Goal: Information Seeking & Learning: Learn about a topic

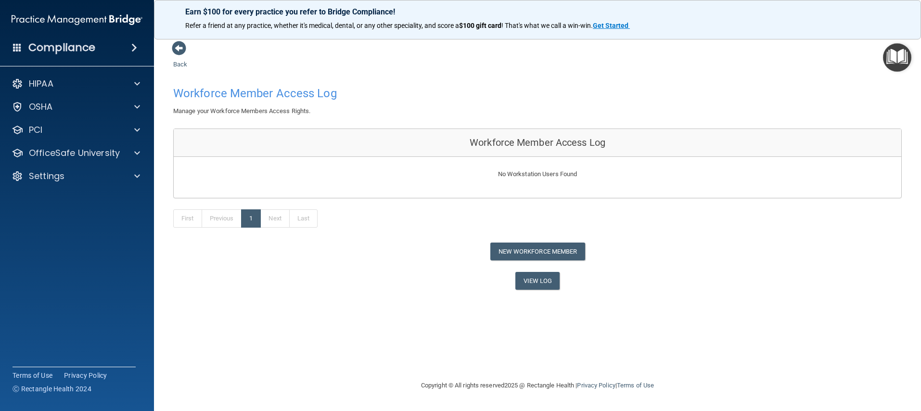
click at [893, 60] on img "Open Resource Center" at bounding box center [897, 57] width 28 height 28
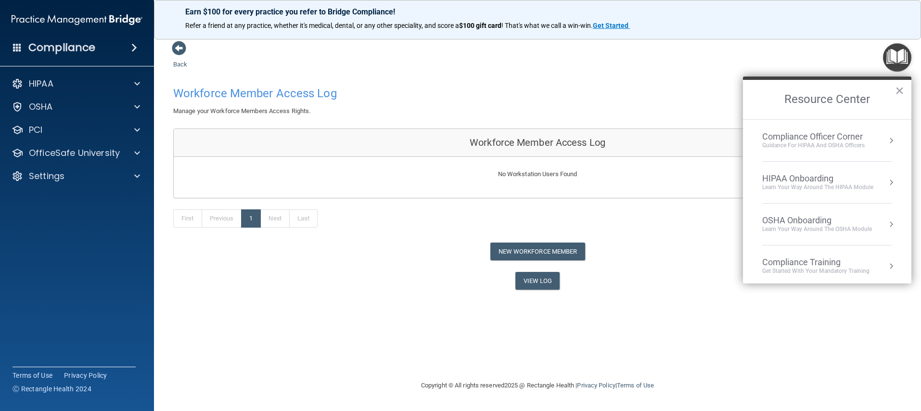
click at [811, 220] on div "OSHA Onboarding" at bounding box center [817, 220] width 110 height 11
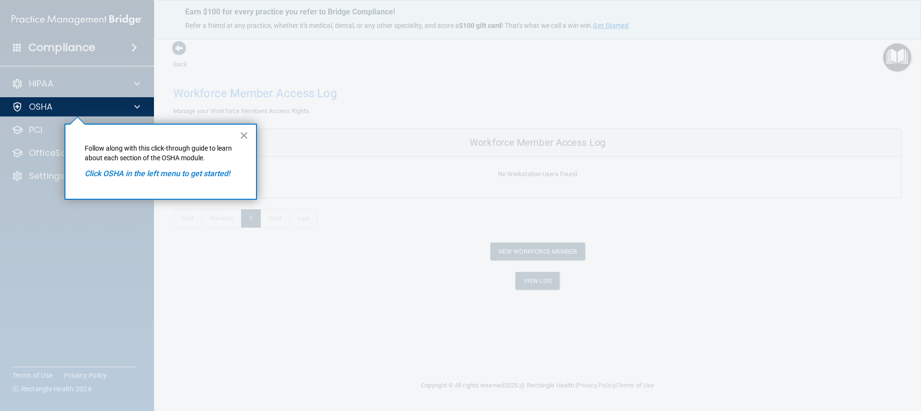
drag, startPoint x: 220, startPoint y: 176, endPoint x: 216, endPoint y: 164, distance: 12.6
click at [219, 175] on em "Click OSHA in the left menu to get started!" at bounding box center [157, 173] width 145 height 9
click at [237, 134] on div "× Follow along with this click-through guide to learn about each section of the…" at bounding box center [160, 162] width 192 height 76
click at [129, 107] on div at bounding box center [136, 107] width 24 height 12
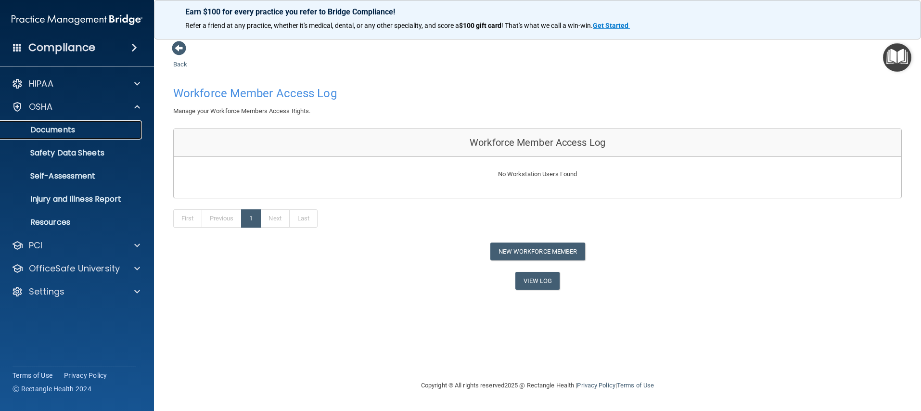
click at [92, 136] on link "Documents" at bounding box center [66, 129] width 152 height 19
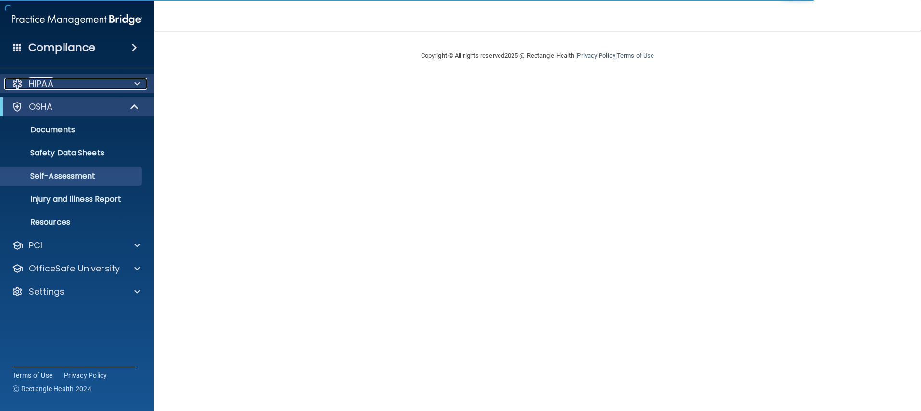
click at [64, 88] on div "HIPAA" at bounding box center [63, 84] width 119 height 12
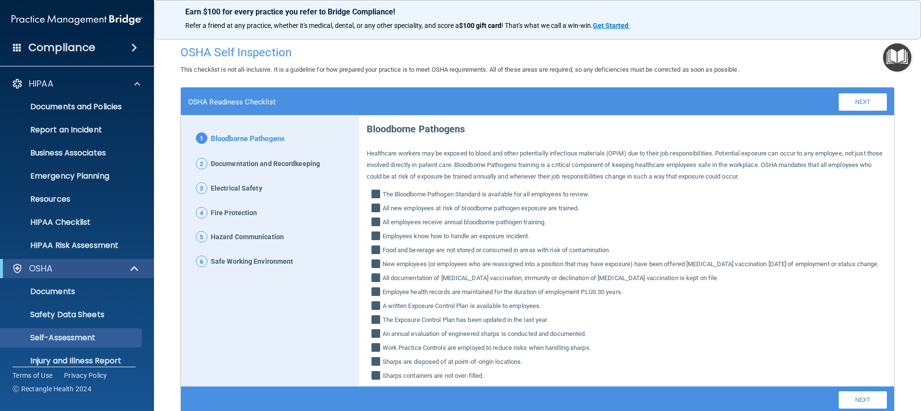
click at [885, 67] on img "Open Resource Center" at bounding box center [897, 57] width 28 height 28
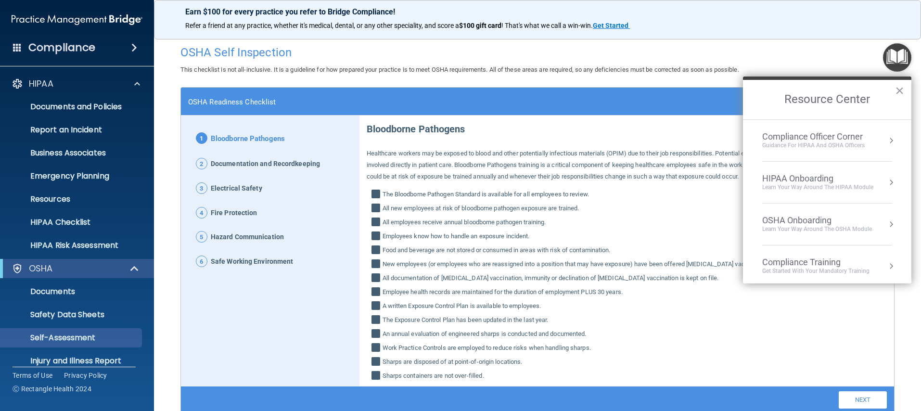
click at [817, 182] on div "HIPAA Onboarding" at bounding box center [817, 178] width 111 height 11
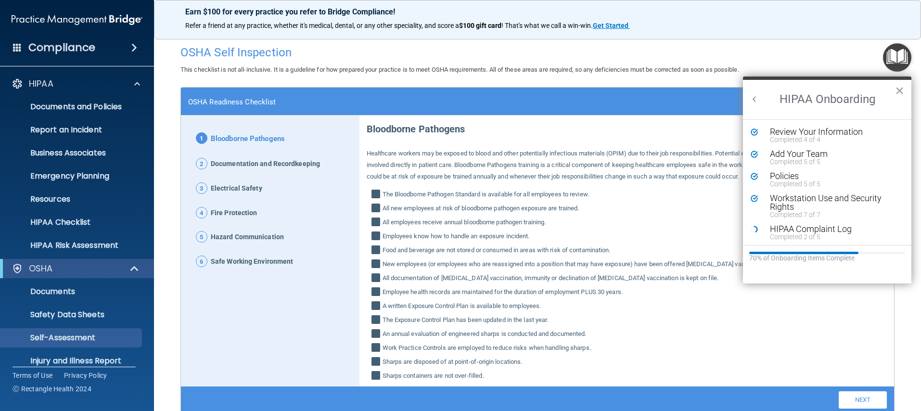
scroll to position [188, 0]
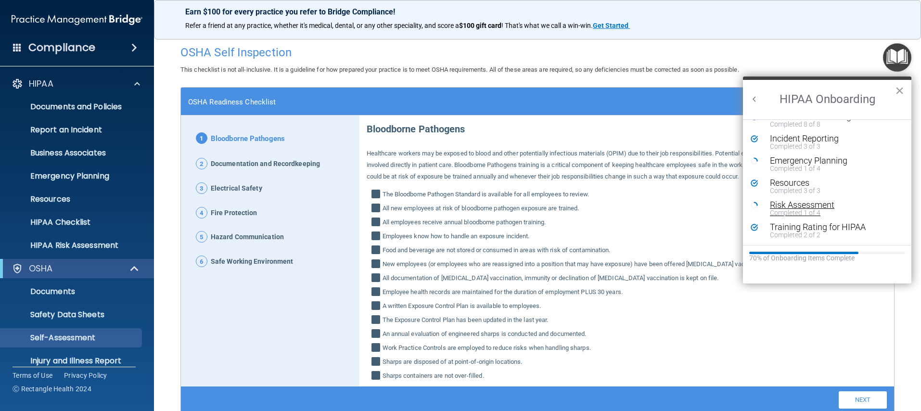
click at [782, 203] on div "Risk Assessment" at bounding box center [831, 205] width 122 height 9
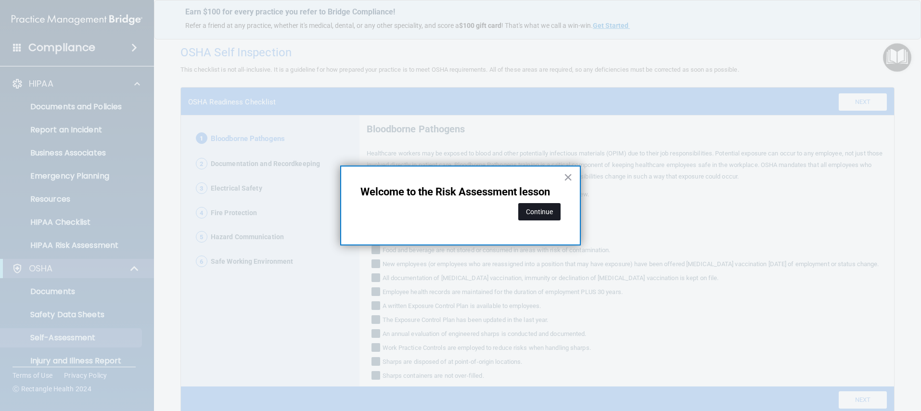
click at [555, 213] on button "Continue" at bounding box center [539, 211] width 42 height 17
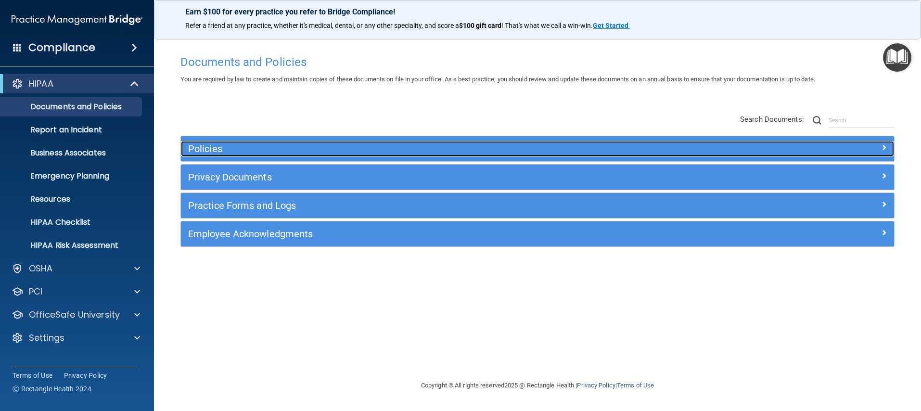
click at [846, 142] on div at bounding box center [805, 147] width 179 height 12
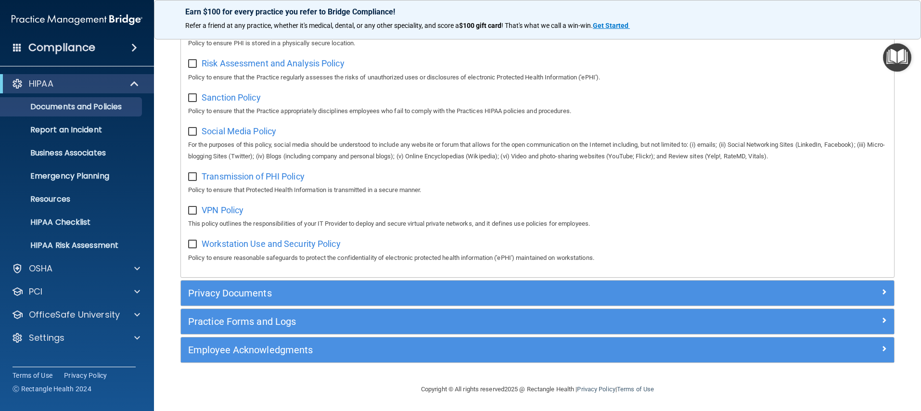
scroll to position [661, 0]
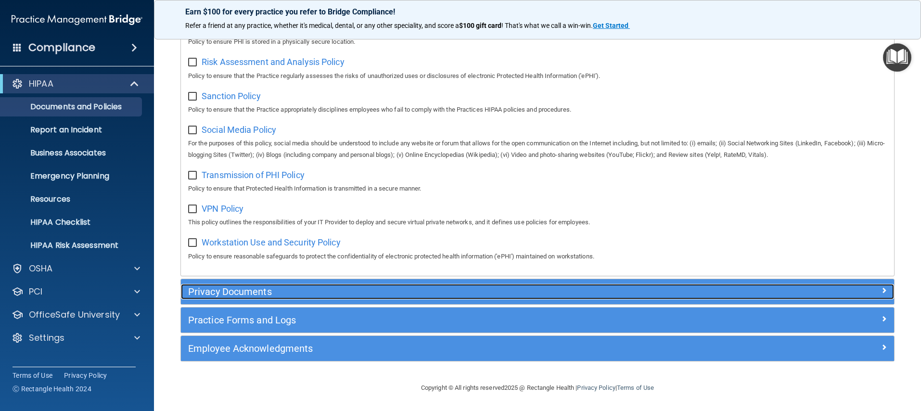
click at [870, 286] on div at bounding box center [805, 290] width 179 height 12
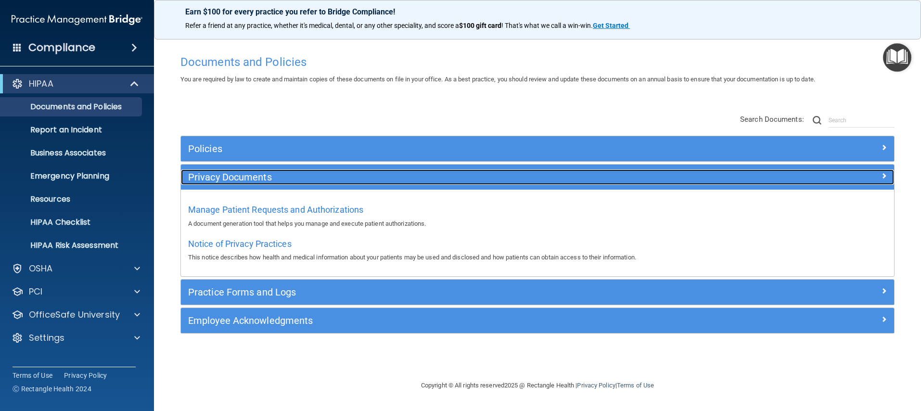
scroll to position [0, 0]
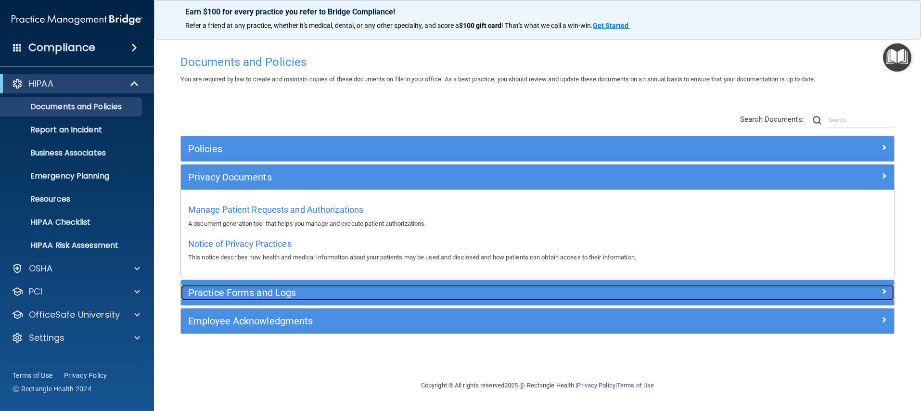
click at [886, 294] on span at bounding box center [884, 291] width 6 height 12
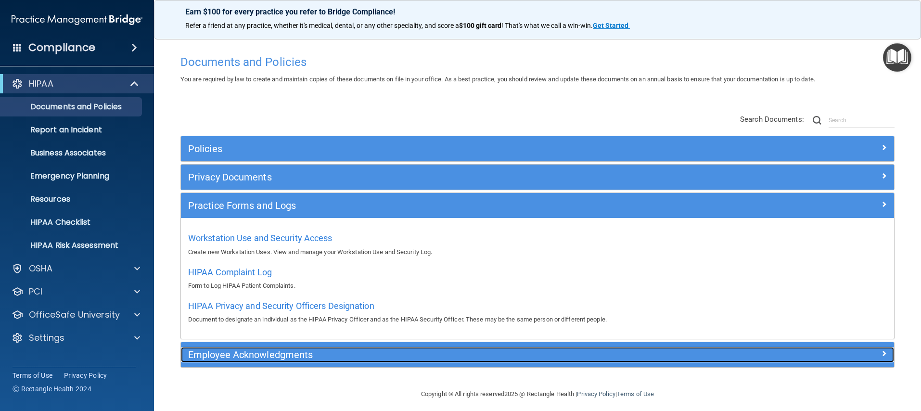
click at [881, 354] on span at bounding box center [884, 353] width 6 height 12
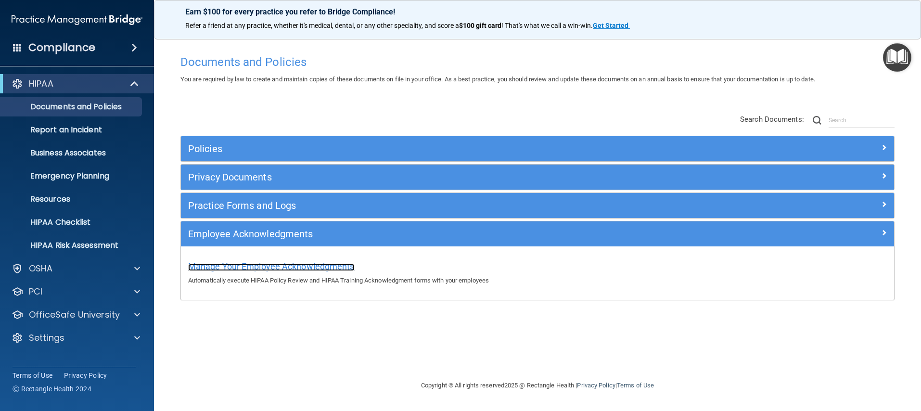
click at [233, 269] on span "Manage Your Employee Acknowledgments" at bounding box center [271, 266] width 166 height 10
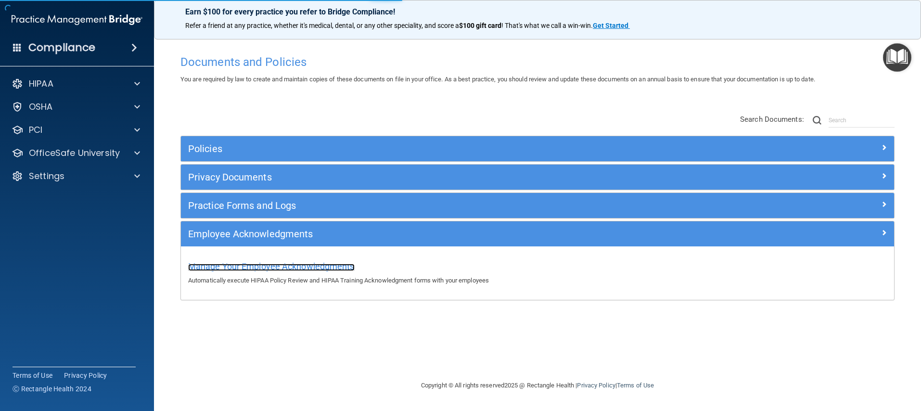
click at [233, 268] on span "Manage Your Employee Acknowledgments" at bounding box center [271, 266] width 166 height 10
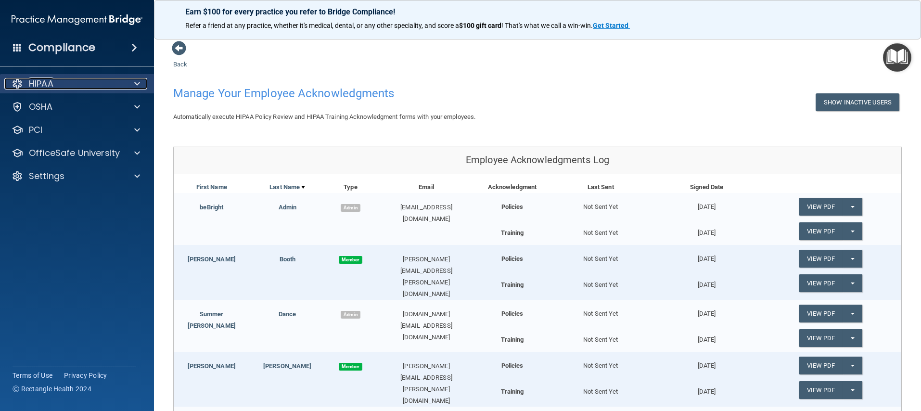
click at [135, 78] on span at bounding box center [137, 84] width 6 height 12
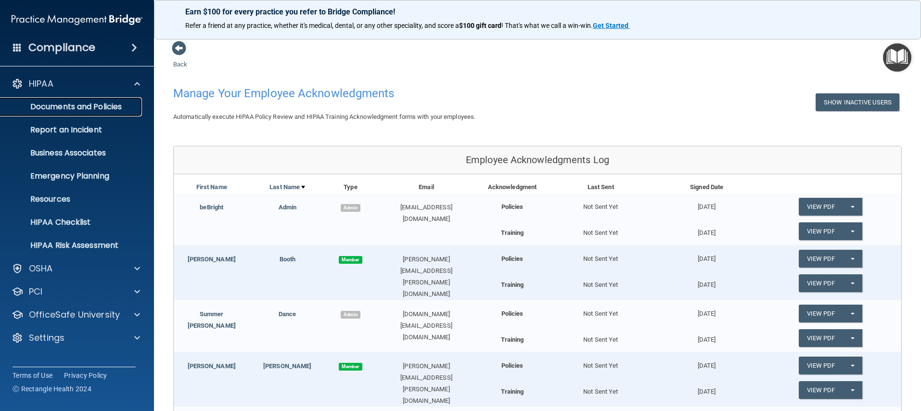
click at [52, 113] on link "Documents and Policies" at bounding box center [66, 106] width 152 height 19
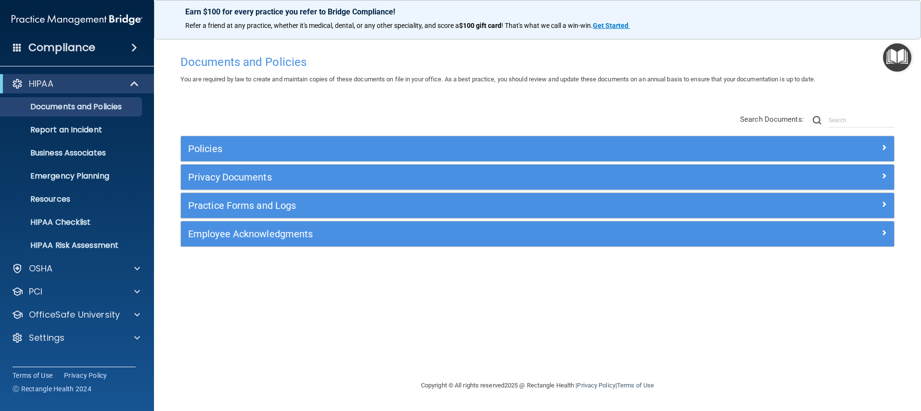
click at [903, 53] on img "Open Resource Center" at bounding box center [897, 57] width 28 height 28
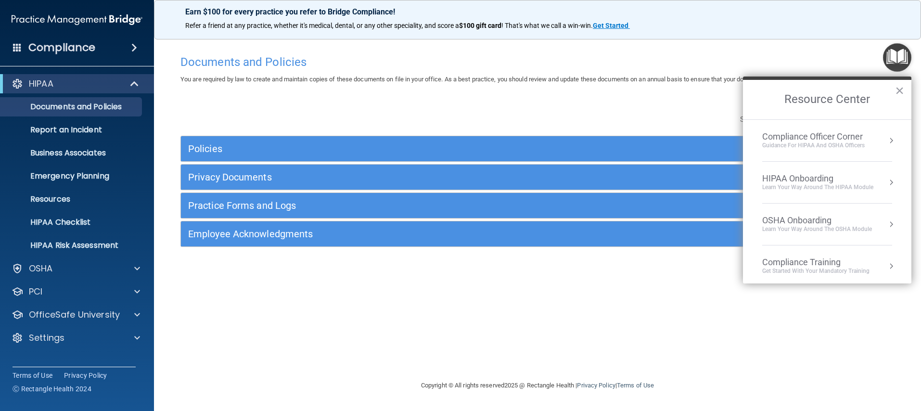
click at [809, 177] on div "HIPAA Onboarding" at bounding box center [817, 178] width 111 height 11
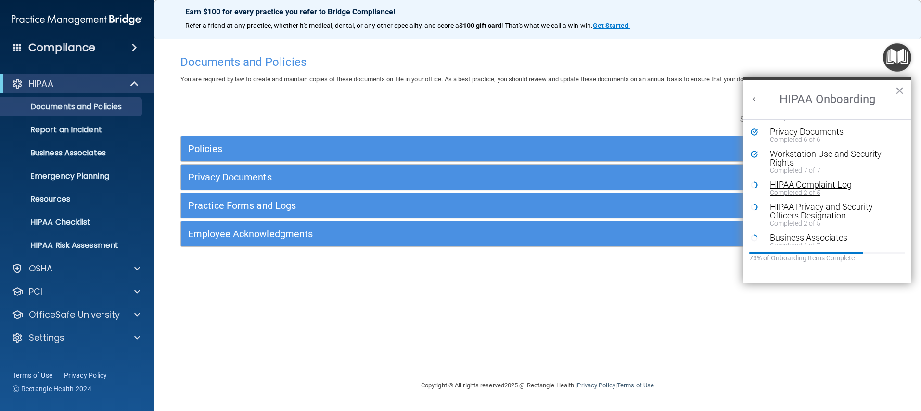
scroll to position [61, 0]
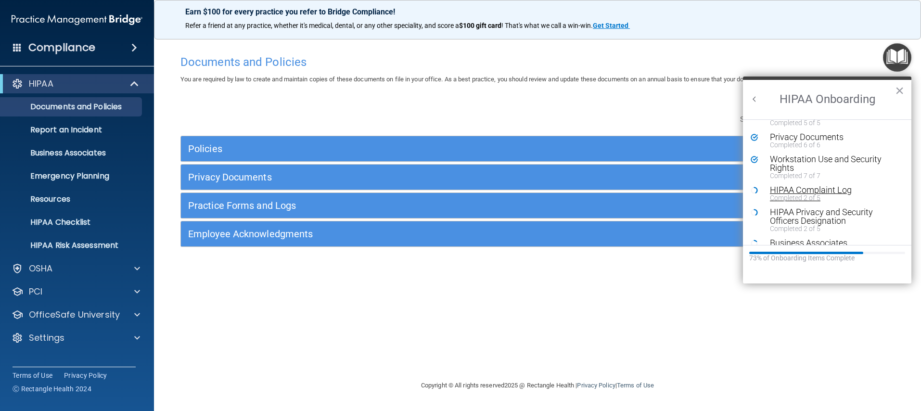
click at [791, 189] on div "HIPAA Complaint Log" at bounding box center [831, 190] width 122 height 9
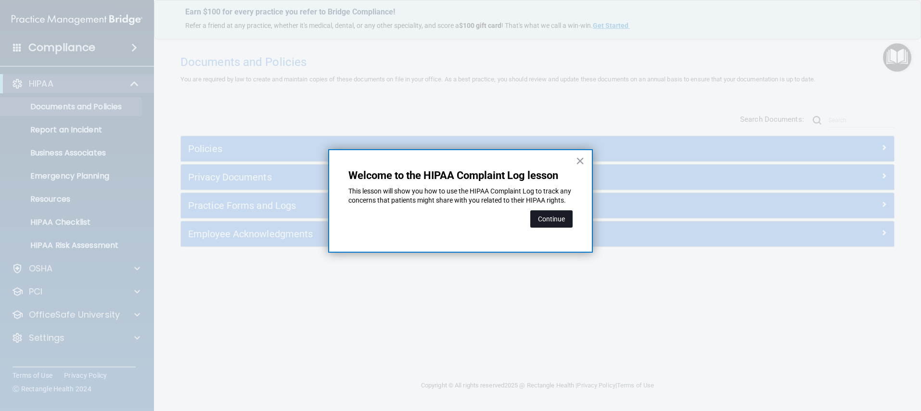
click at [540, 228] on button "Continue" at bounding box center [551, 218] width 42 height 17
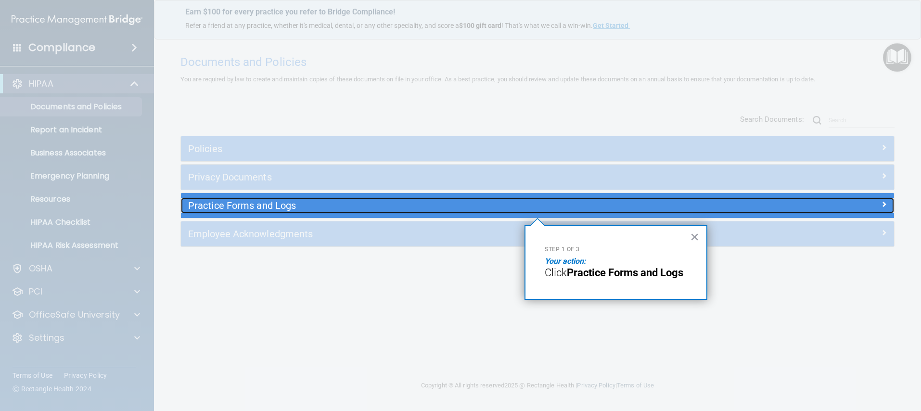
click at [274, 203] on h5 "Practice Forms and Logs" at bounding box center [448, 205] width 521 height 11
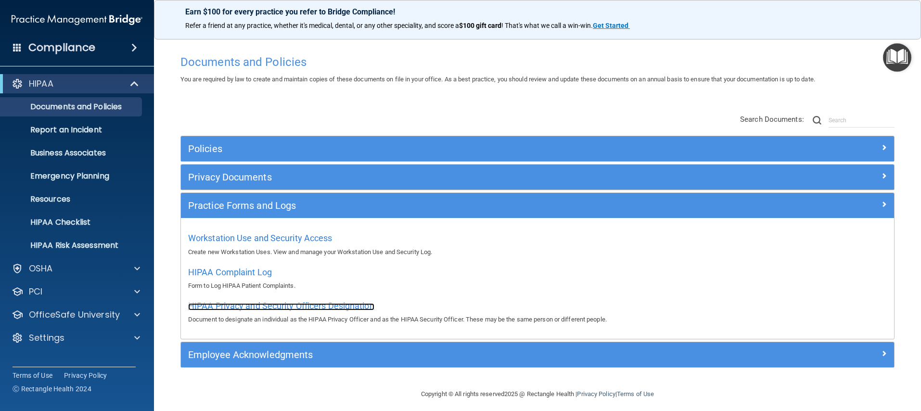
click at [255, 307] on span "HIPAA Privacy and Security Officers Designation" at bounding box center [281, 306] width 186 height 10
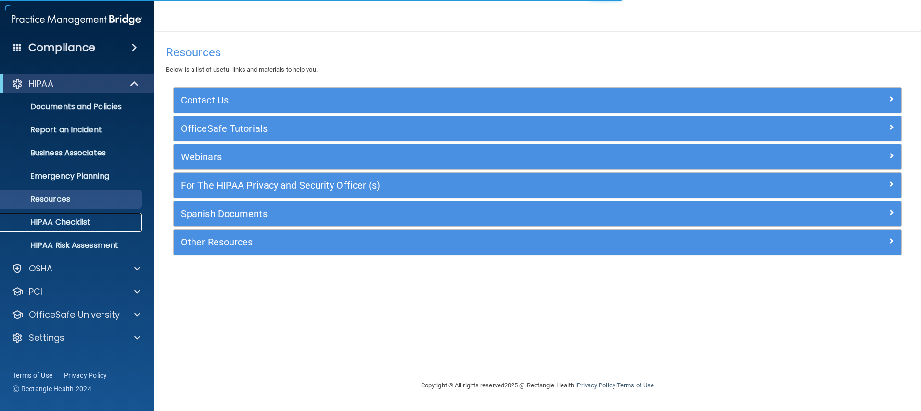
click at [71, 217] on p "HIPAA Checklist" at bounding box center [71, 222] width 131 height 10
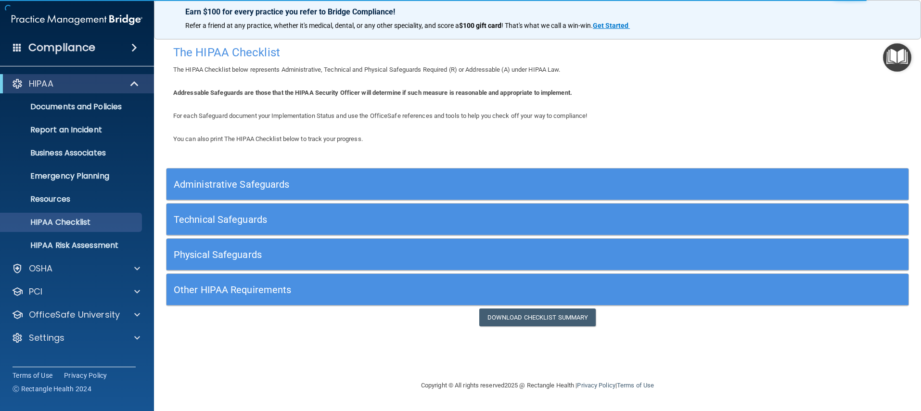
click at [214, 188] on h5 "Administrative Safeguards" at bounding box center [445, 184] width 542 height 11
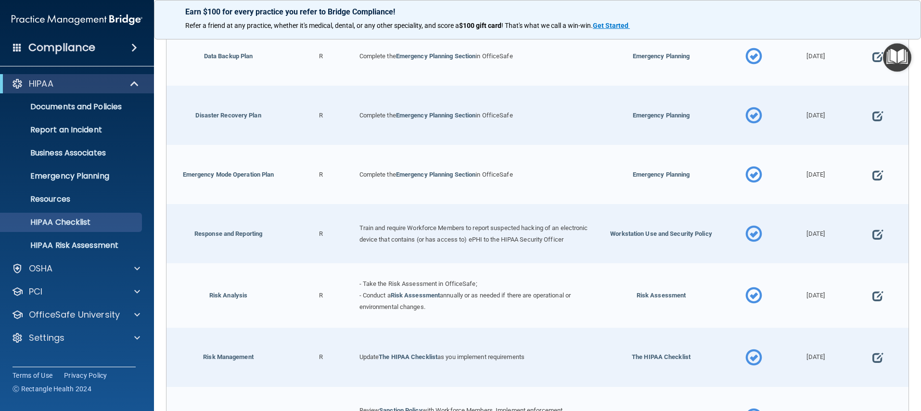
scroll to position [971, 0]
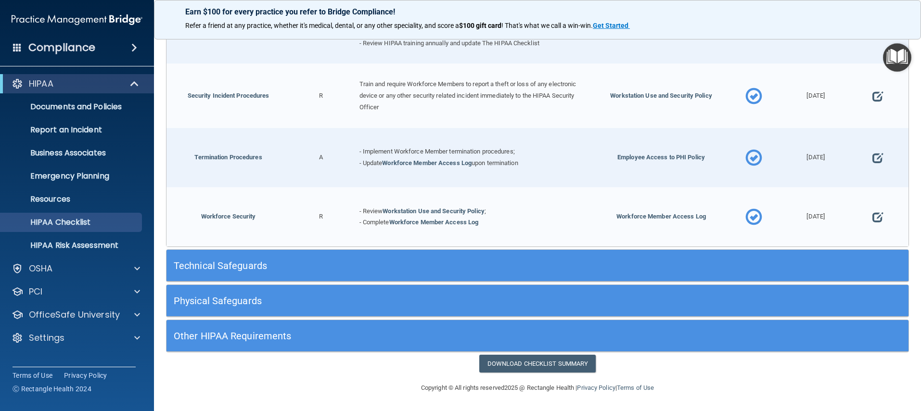
click at [215, 262] on h5 "Technical Safeguards" at bounding box center [445, 265] width 542 height 11
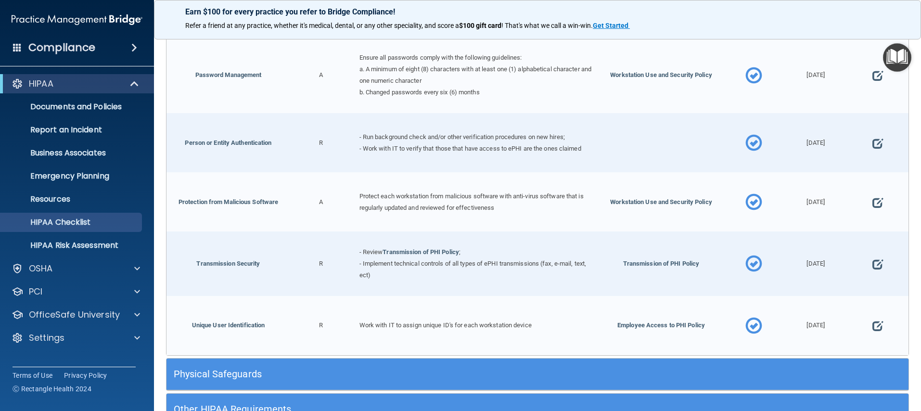
scroll to position [1802, 0]
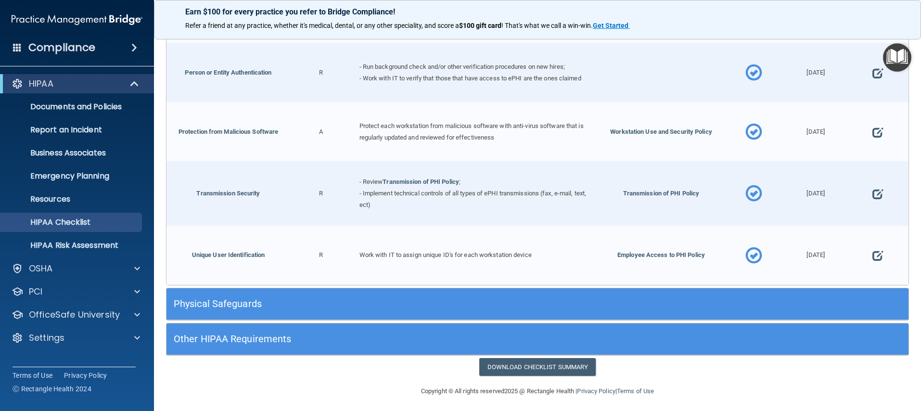
drag, startPoint x: 230, startPoint y: 306, endPoint x: 238, endPoint y: 302, distance: 8.2
click at [230, 306] on div "Physical Safeguards" at bounding box center [444, 304] width 557 height 22
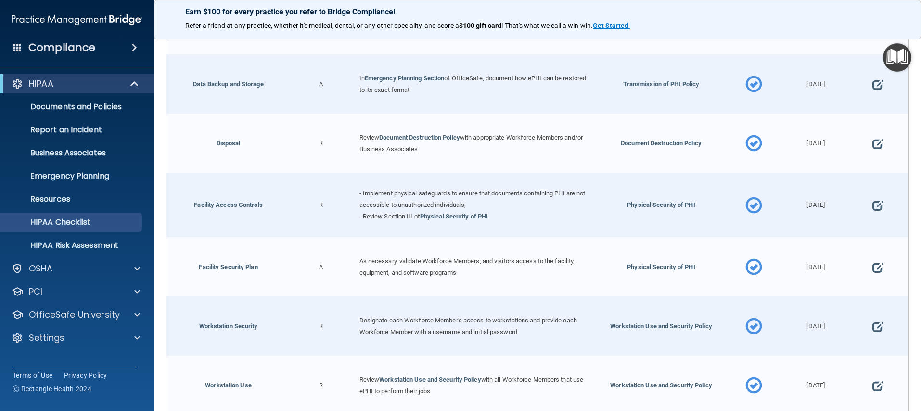
scroll to position [2259, 0]
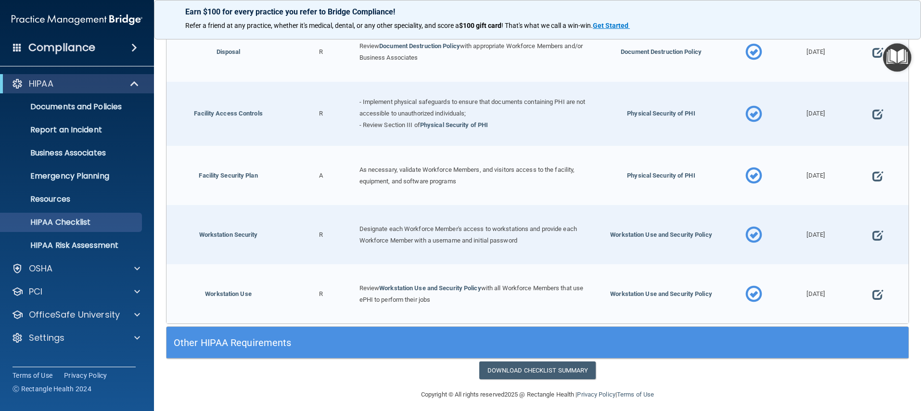
click at [256, 337] on h5 "Other HIPAA Requirements" at bounding box center [445, 342] width 542 height 11
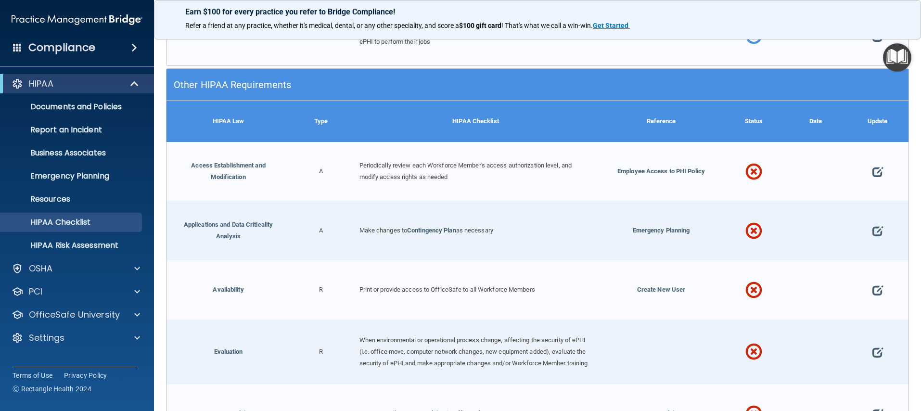
scroll to position [2564, 0]
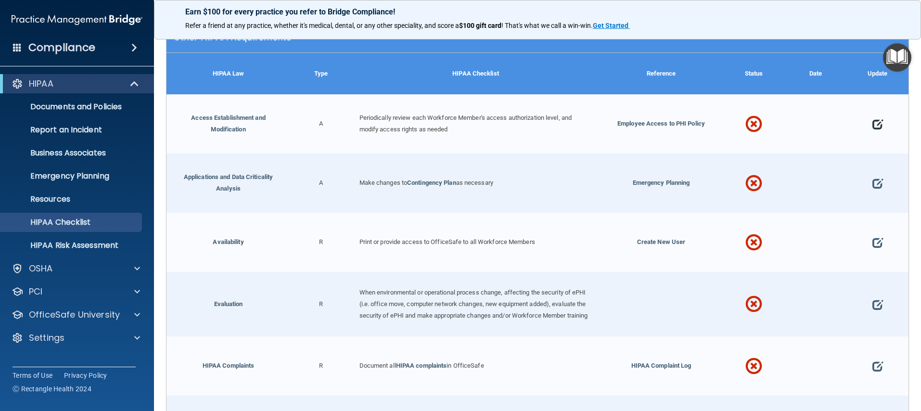
click at [872, 117] on span at bounding box center [877, 124] width 11 height 29
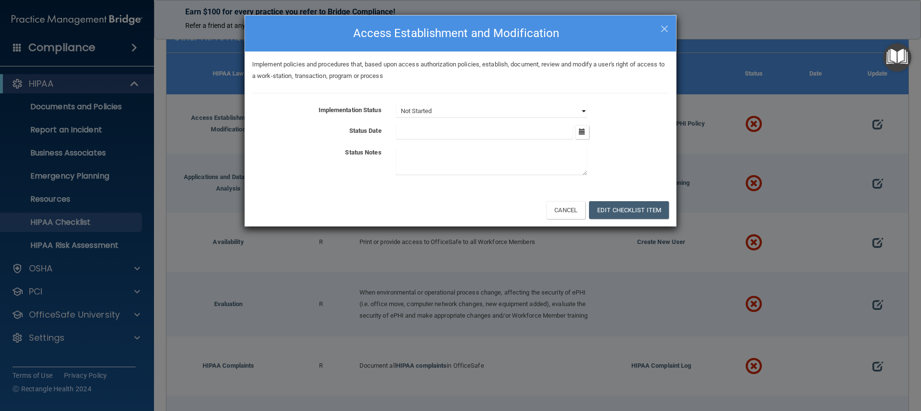
click at [487, 110] on select "Not Started In Progress Completed" at bounding box center [491, 110] width 191 height 13
select select "completed"
click at [582, 134] on icon "button" at bounding box center [582, 131] width 6 height 6
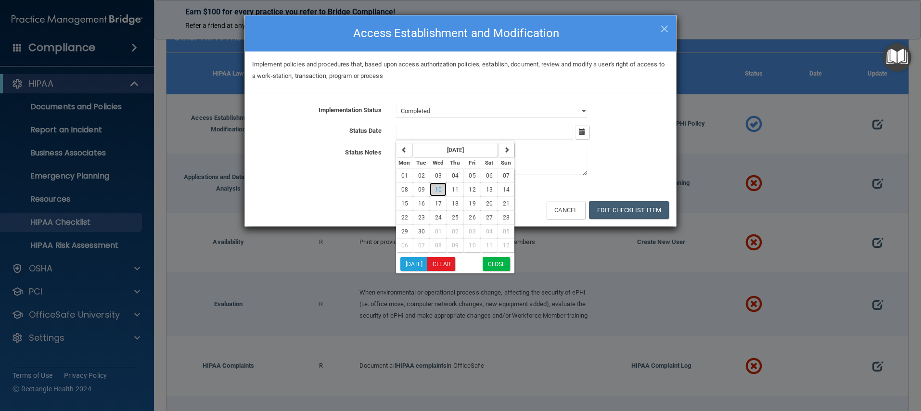
click at [436, 190] on span "10" at bounding box center [438, 189] width 7 height 7
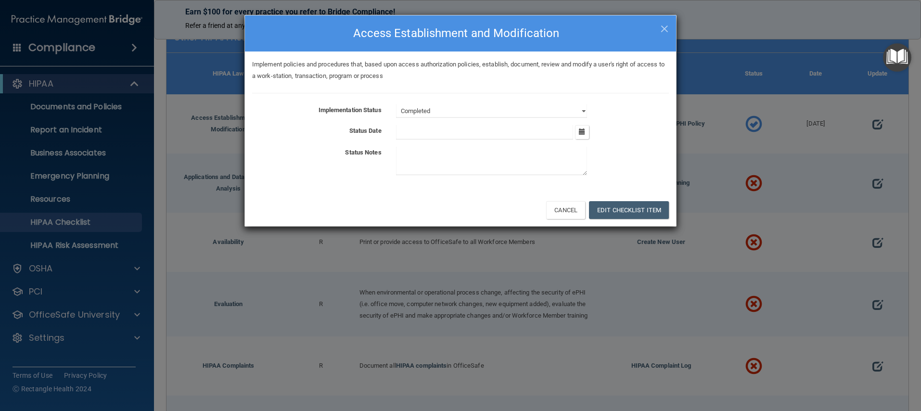
type input "9/10/25"
click at [610, 209] on button "Edit Checklist Item" at bounding box center [629, 210] width 80 height 18
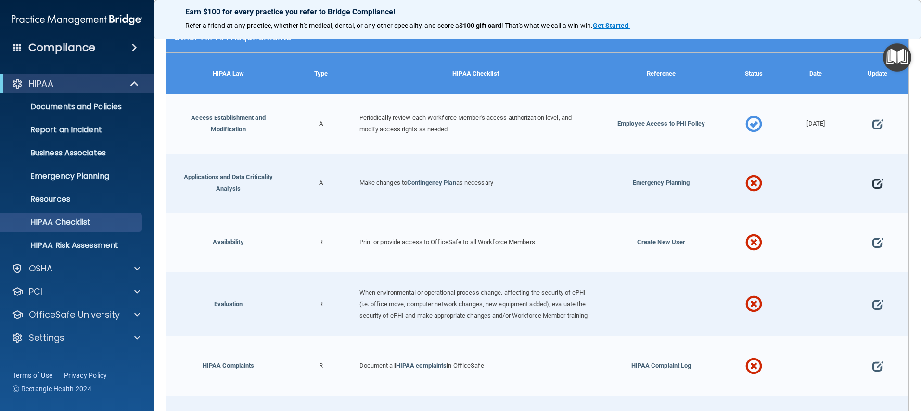
click at [874, 177] on span at bounding box center [877, 183] width 11 height 29
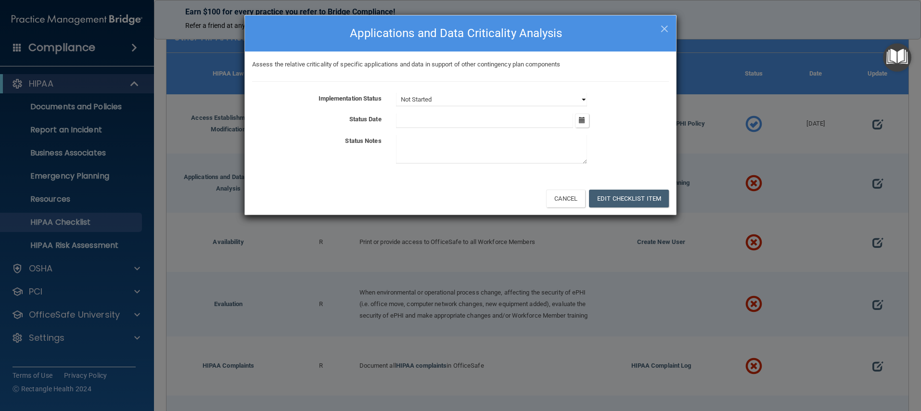
click at [491, 97] on select "Not Started In Progress Completed" at bounding box center [491, 99] width 191 height 13
select select "completed"
click at [583, 123] on icon "button" at bounding box center [582, 120] width 6 height 6
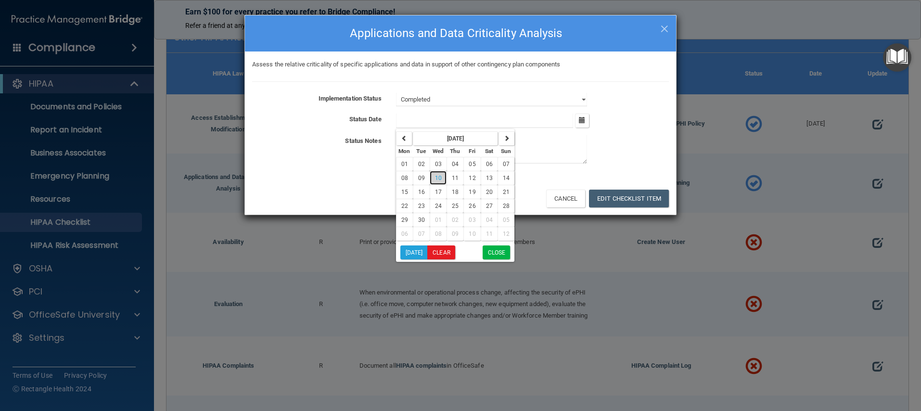
click at [440, 175] on span "10" at bounding box center [438, 178] width 7 height 7
type input "9/10/25"
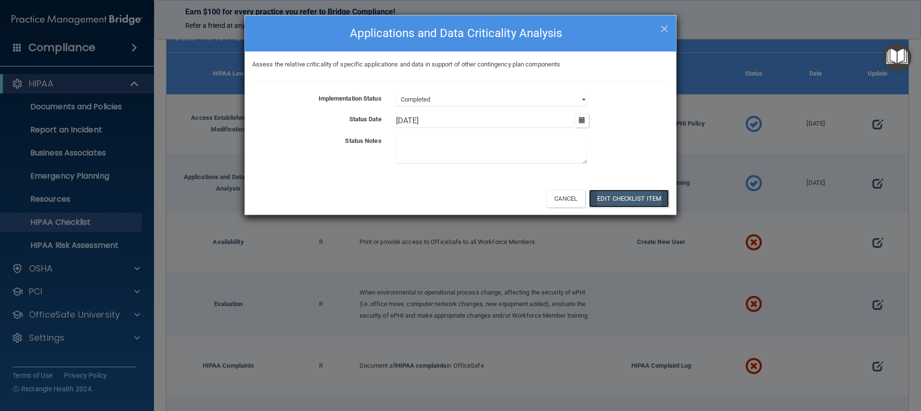
click at [605, 203] on button "Edit Checklist Item" at bounding box center [629, 199] width 80 height 18
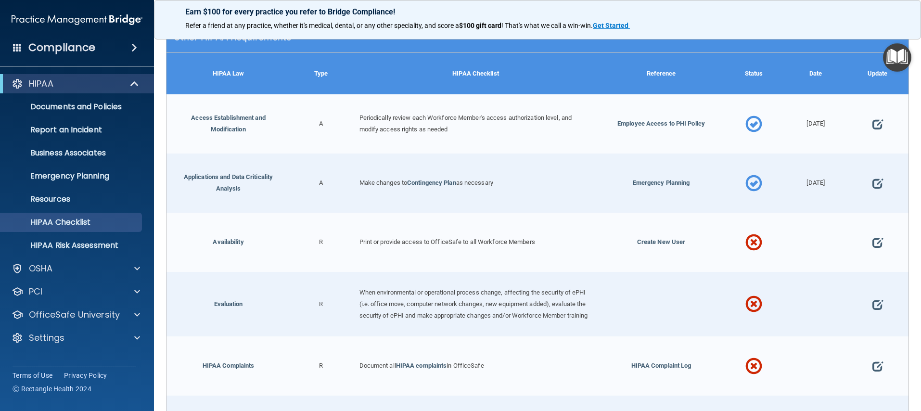
click at [872, 233] on span at bounding box center [877, 242] width 11 height 29
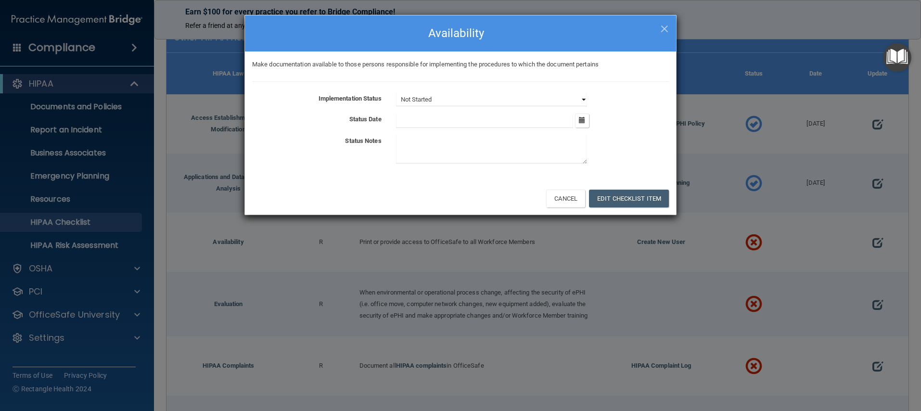
click at [476, 96] on select "Not Started In Progress Completed" at bounding box center [491, 99] width 191 height 13
select select "completed"
click at [585, 124] on button "button" at bounding box center [582, 121] width 14 height 14
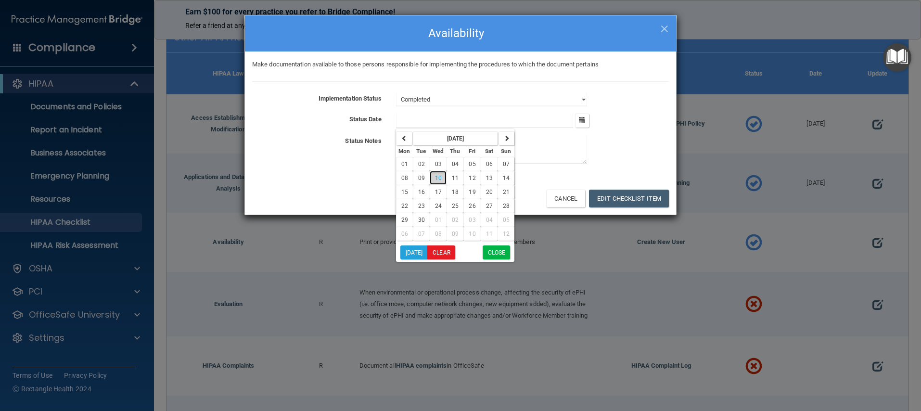
click at [442, 181] on button "10" at bounding box center [438, 178] width 17 height 14
type input "9/10/25"
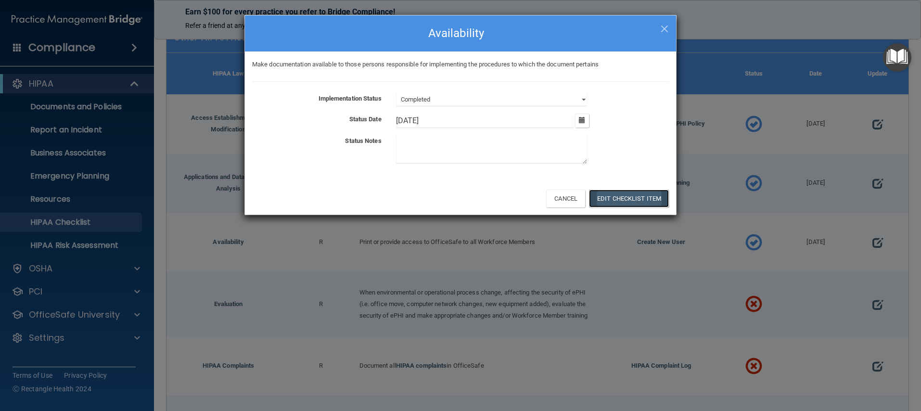
click at [604, 202] on button "Edit Checklist Item" at bounding box center [629, 199] width 80 height 18
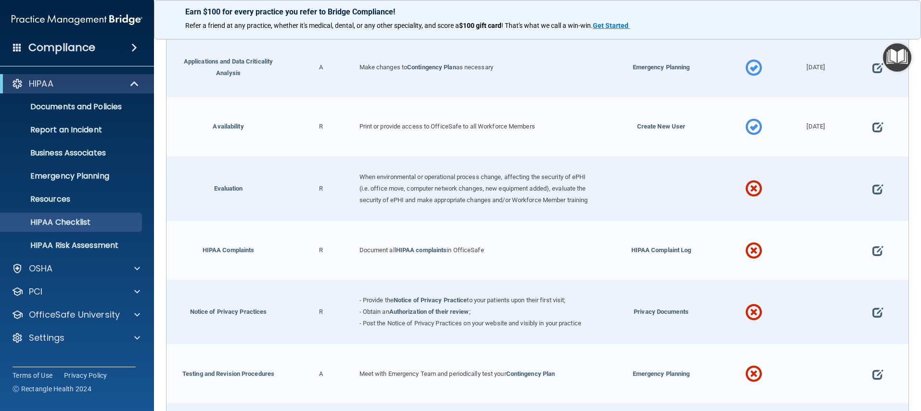
scroll to position [2730, 0]
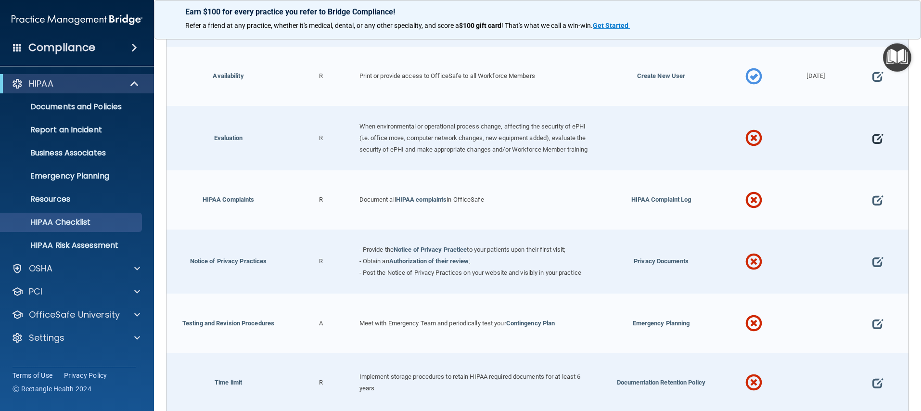
click at [872, 133] on span at bounding box center [877, 138] width 11 height 29
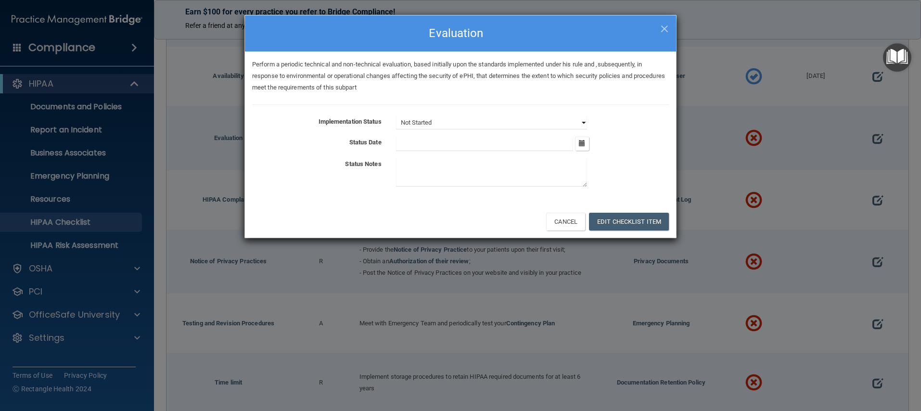
click at [468, 124] on select "Not Started In Progress Completed" at bounding box center [491, 122] width 191 height 13
select select "completed"
click at [584, 147] on button "button" at bounding box center [582, 144] width 14 height 14
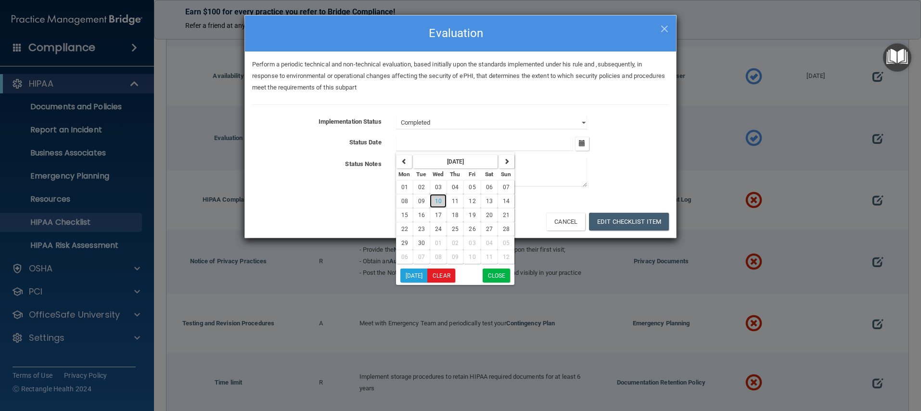
click at [433, 196] on button "10" at bounding box center [438, 201] width 17 height 14
type input "9/10/25"
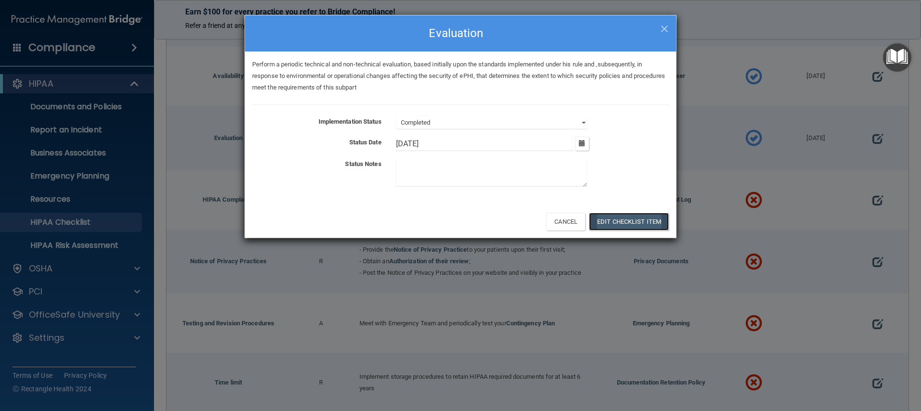
click at [615, 225] on button "Edit Checklist Item" at bounding box center [629, 222] width 80 height 18
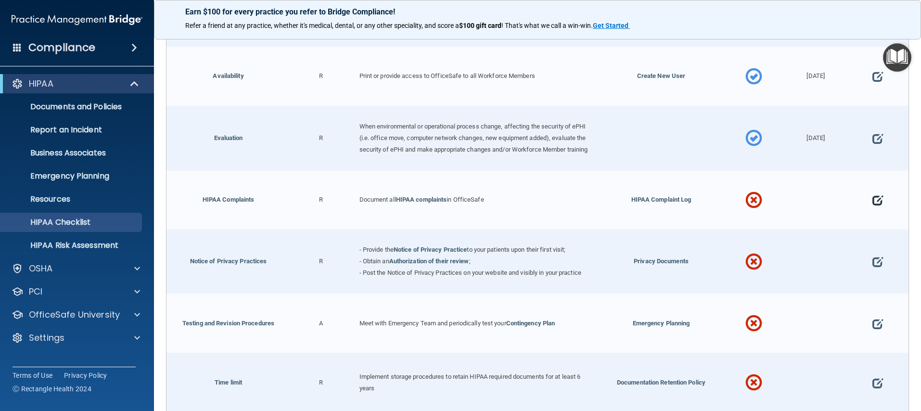
click at [872, 203] on span at bounding box center [877, 199] width 11 height 29
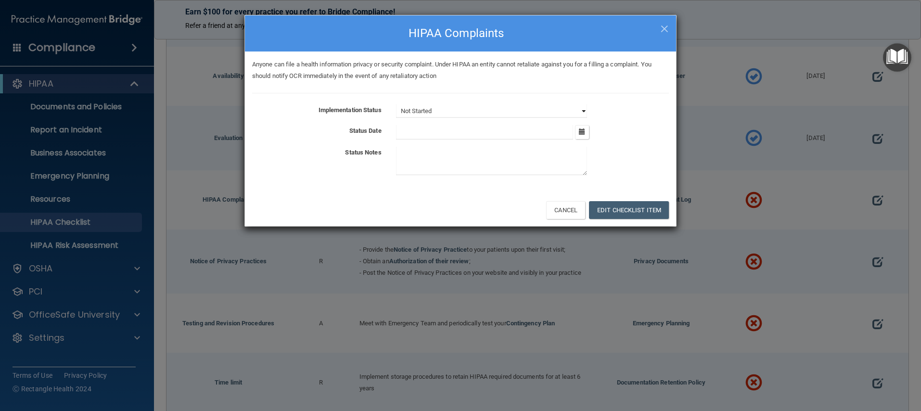
click at [479, 112] on select "Not Started In Progress Completed" at bounding box center [491, 110] width 191 height 13
select select "completed"
click at [585, 133] on button "button" at bounding box center [582, 132] width 14 height 14
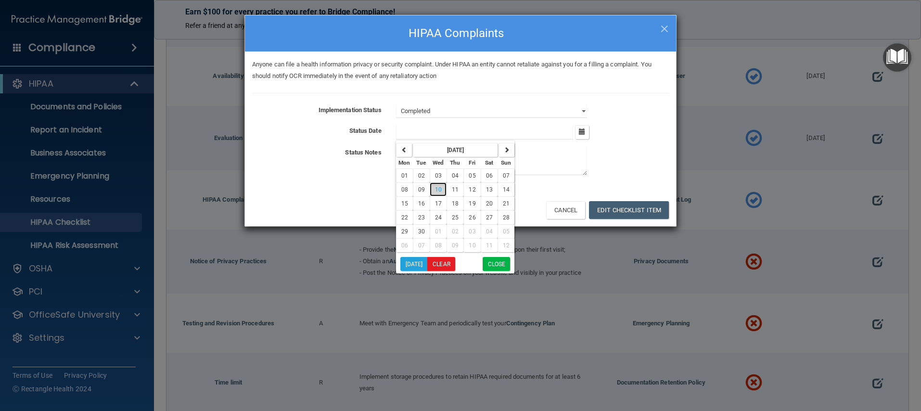
click at [431, 191] on button "10" at bounding box center [438, 189] width 17 height 14
type input "9/10/25"
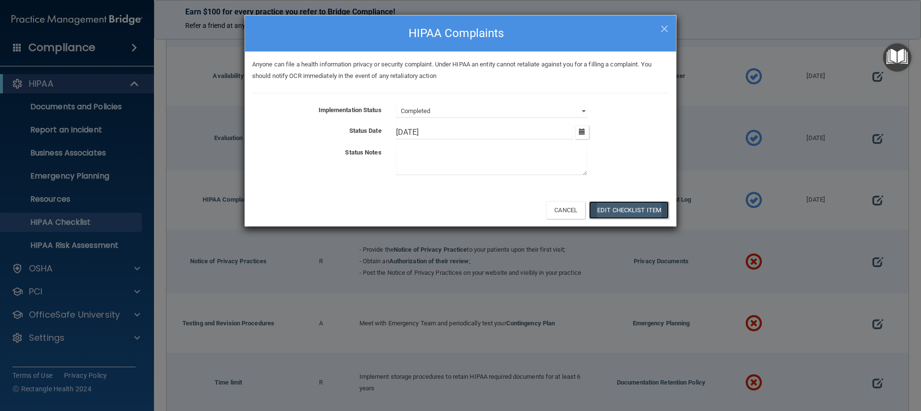
click at [636, 215] on button "Edit Checklist Item" at bounding box center [629, 210] width 80 height 18
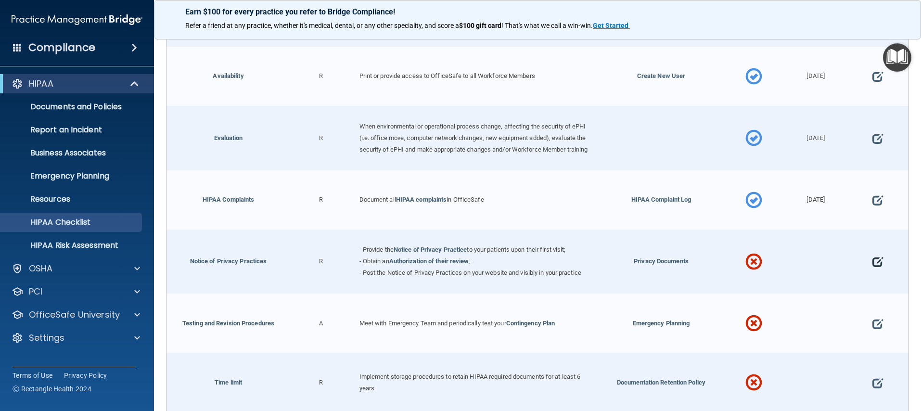
click at [872, 265] on span at bounding box center [877, 261] width 11 height 29
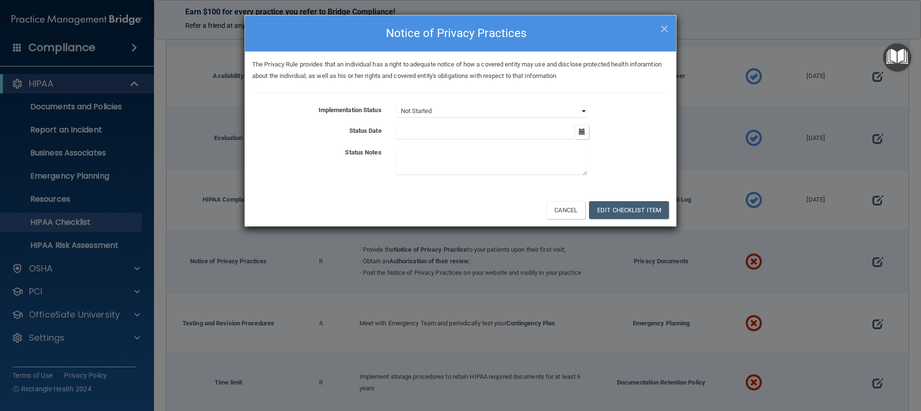
click at [429, 105] on select "Not Started In Progress Completed" at bounding box center [491, 110] width 191 height 13
select select "completed"
click at [429, 132] on input "text" at bounding box center [485, 132] width 178 height 14
click at [587, 130] on button "button" at bounding box center [582, 132] width 14 height 14
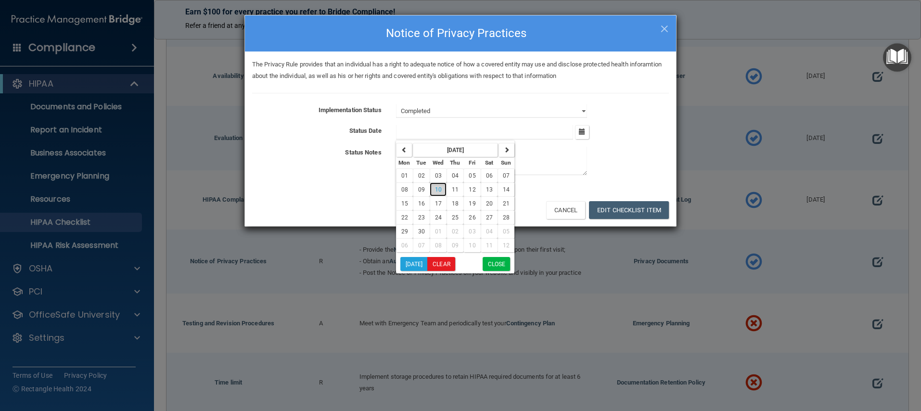
click at [435, 185] on button "10" at bounding box center [438, 189] width 17 height 14
type input "9/10/25"
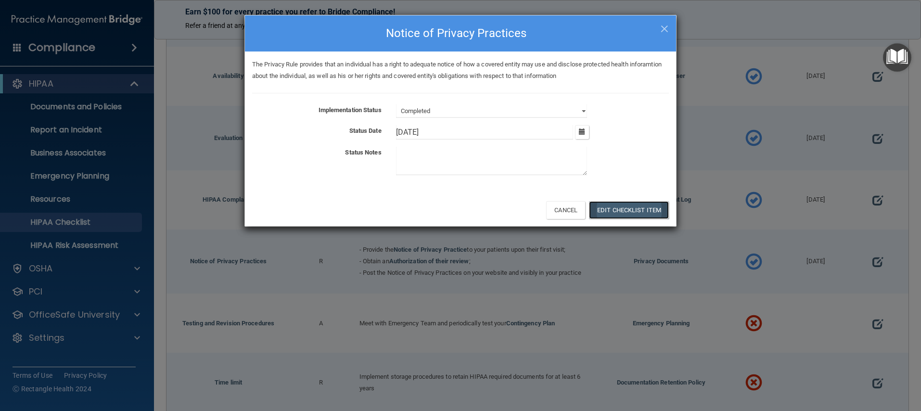
click at [605, 210] on button "Edit Checklist Item" at bounding box center [629, 210] width 80 height 18
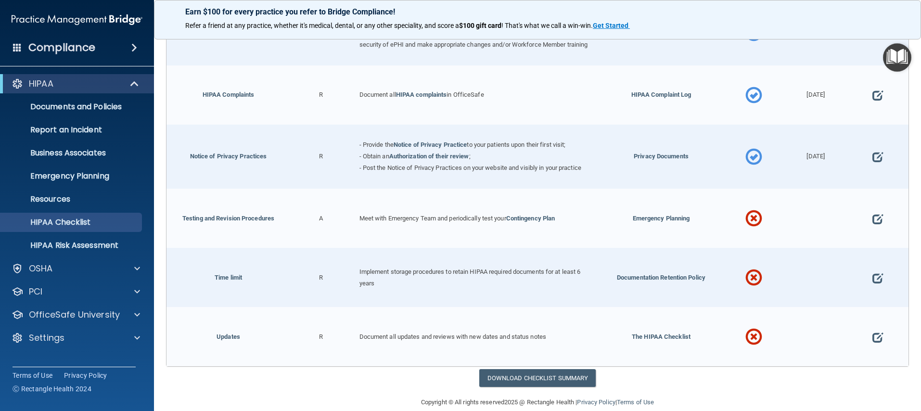
scroll to position [2850, 0]
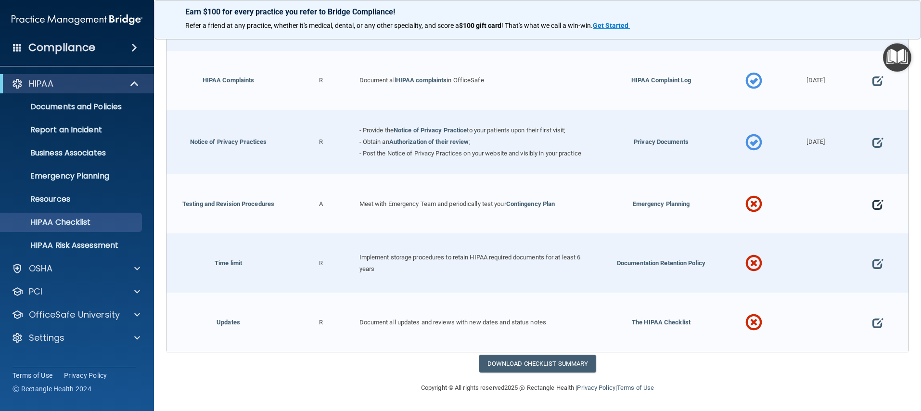
click at [872, 207] on span at bounding box center [877, 204] width 11 height 29
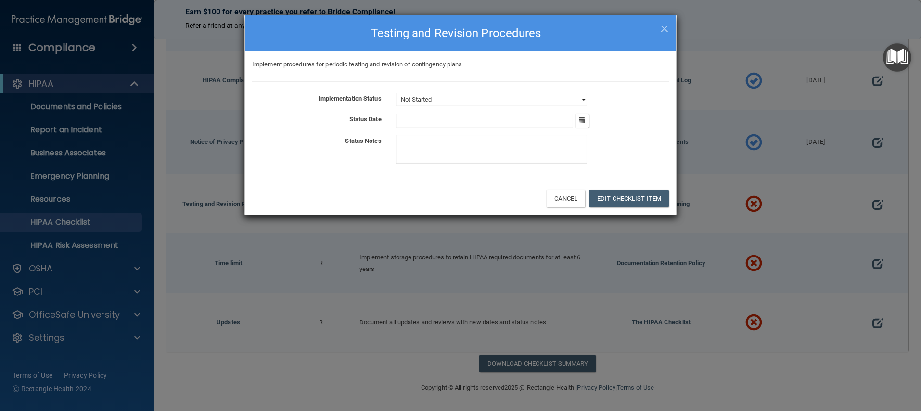
click at [490, 96] on select "Not Started In Progress Completed" at bounding box center [491, 99] width 191 height 13
select select "completed"
click at [580, 124] on button "button" at bounding box center [582, 121] width 14 height 14
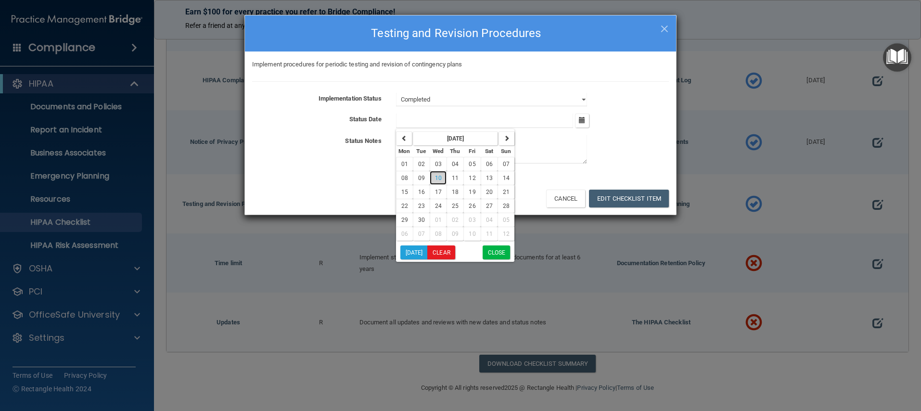
click at [434, 173] on button "10" at bounding box center [438, 178] width 17 height 14
type input "9/10/25"
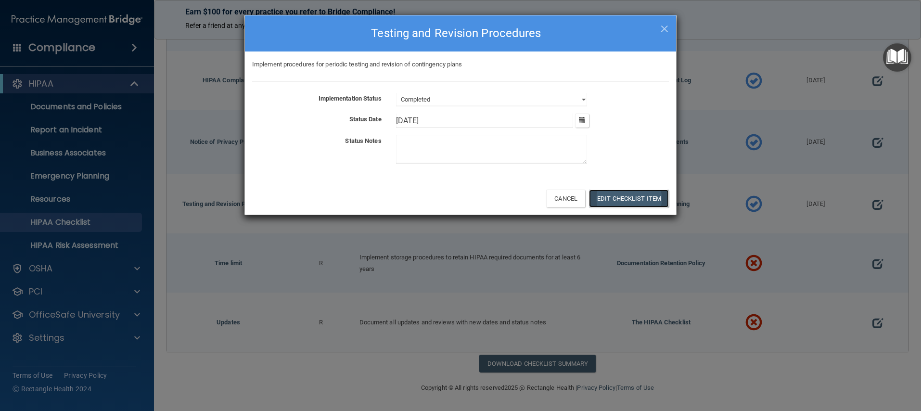
click at [611, 198] on button "Edit Checklist Item" at bounding box center [629, 199] width 80 height 18
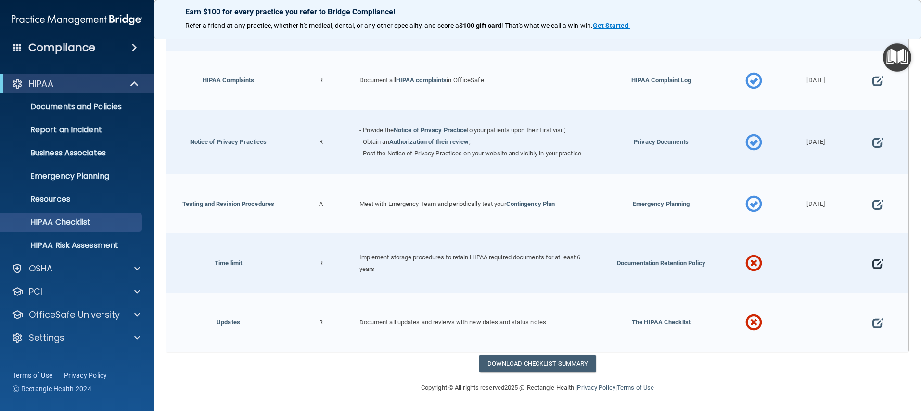
click at [872, 266] on span at bounding box center [877, 263] width 11 height 29
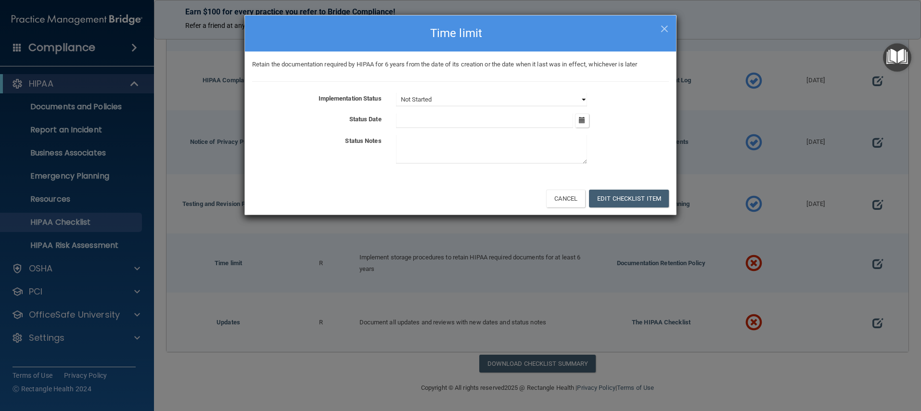
click at [448, 103] on select "Not Started In Progress Completed" at bounding box center [491, 99] width 191 height 13
select select "completed"
click at [580, 119] on icon "button" at bounding box center [582, 120] width 6 height 6
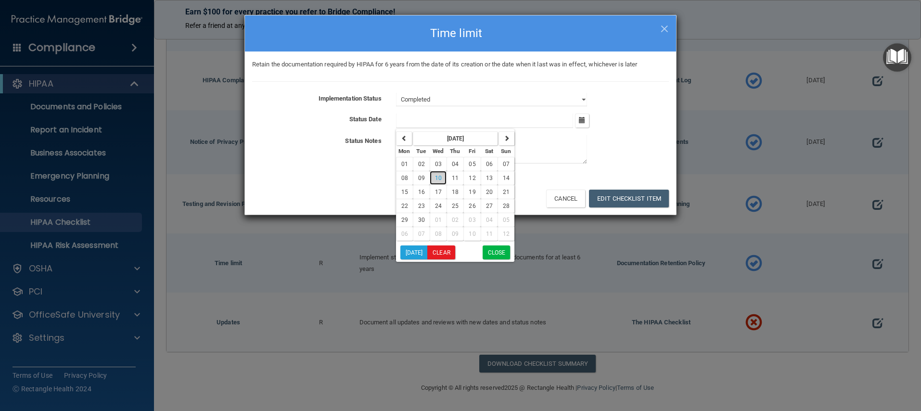
click at [438, 176] on span "10" at bounding box center [438, 178] width 7 height 7
type input "9/10/25"
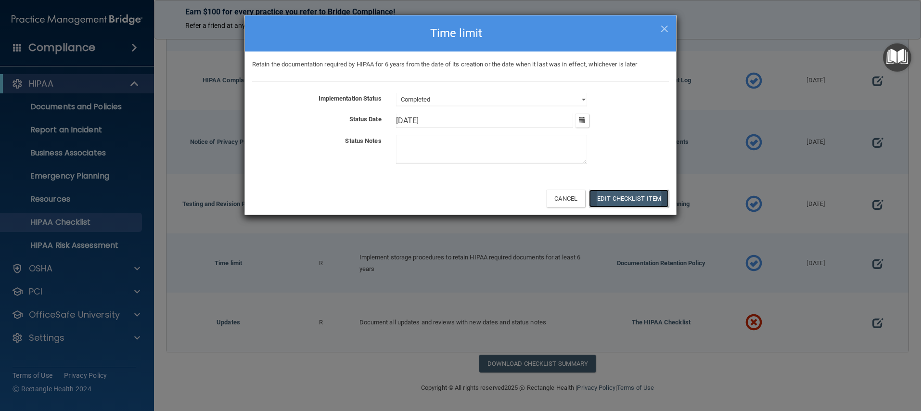
click at [666, 206] on button "Edit Checklist Item" at bounding box center [629, 199] width 80 height 18
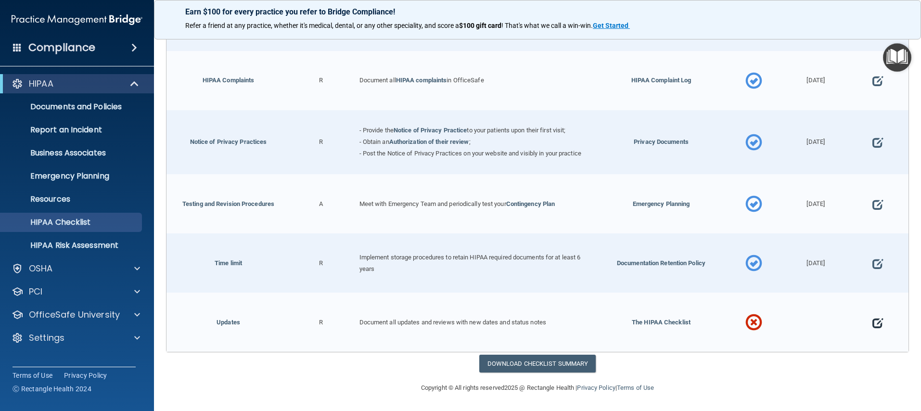
click at [872, 324] on span at bounding box center [877, 322] width 11 height 29
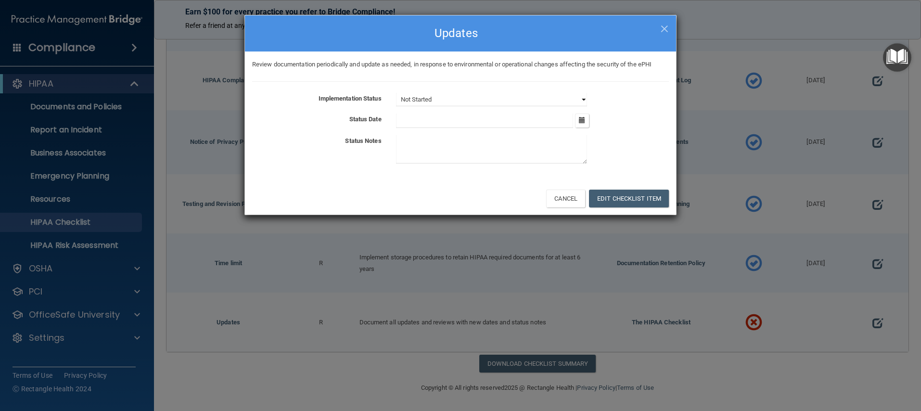
click at [488, 98] on select "Not Started In Progress Completed" at bounding box center [491, 99] width 191 height 13
select select "completed"
click at [580, 118] on icon "button" at bounding box center [582, 120] width 6 height 6
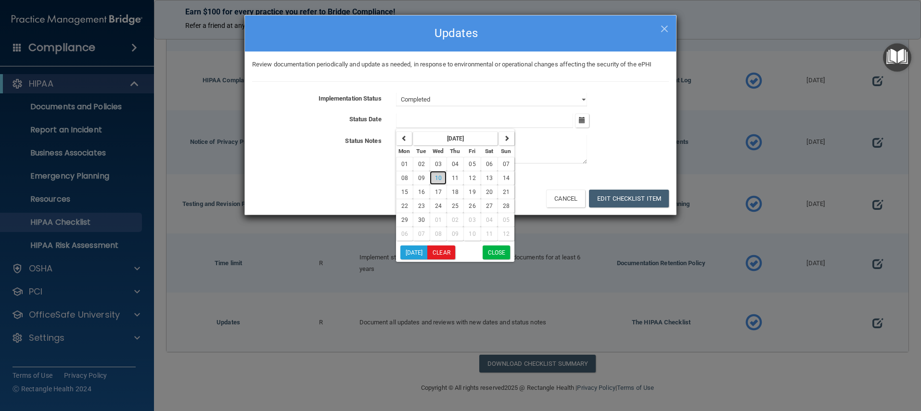
click at [434, 179] on button "10" at bounding box center [438, 178] width 17 height 14
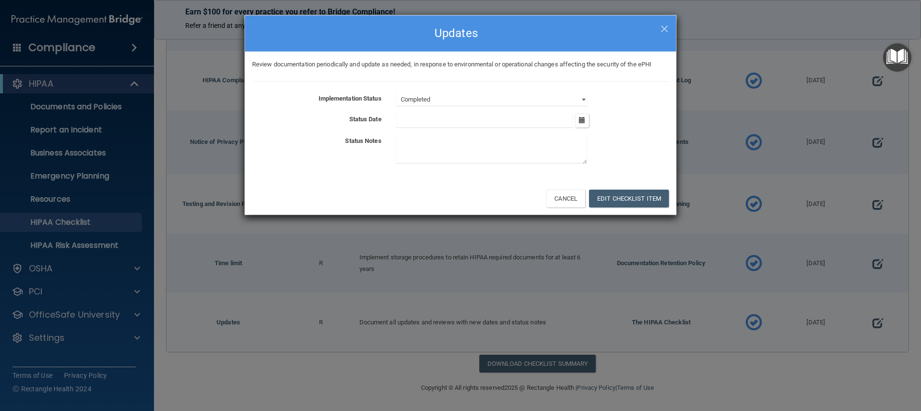
type input "9/10/25"
click at [610, 202] on button "Edit Checklist Item" at bounding box center [629, 199] width 80 height 18
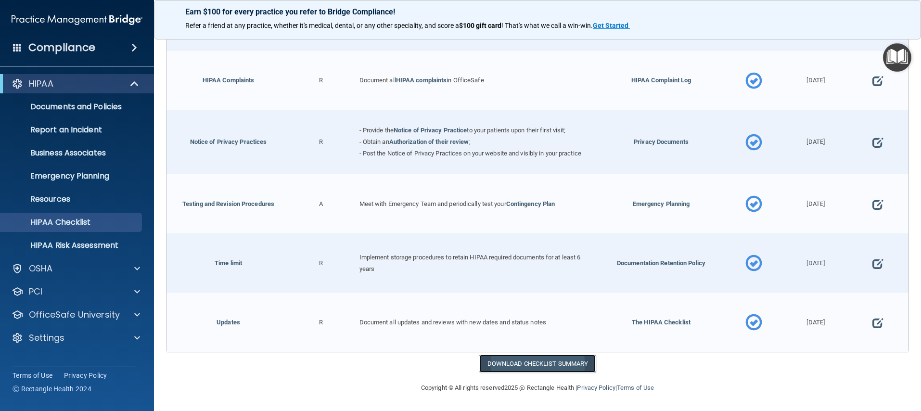
click at [553, 366] on link "Download Checklist Summary" at bounding box center [537, 364] width 117 height 18
click at [889, 60] on img "Open Resource Center" at bounding box center [897, 57] width 28 height 28
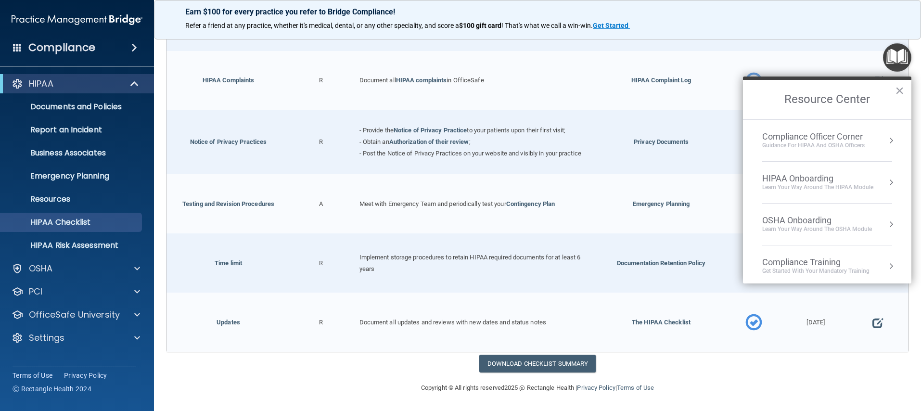
click at [836, 181] on div "HIPAA Onboarding" at bounding box center [817, 178] width 111 height 11
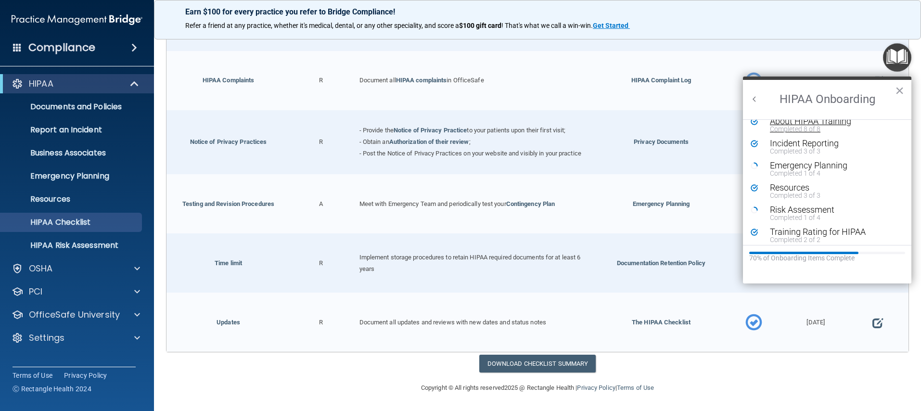
scroll to position [188, 0]
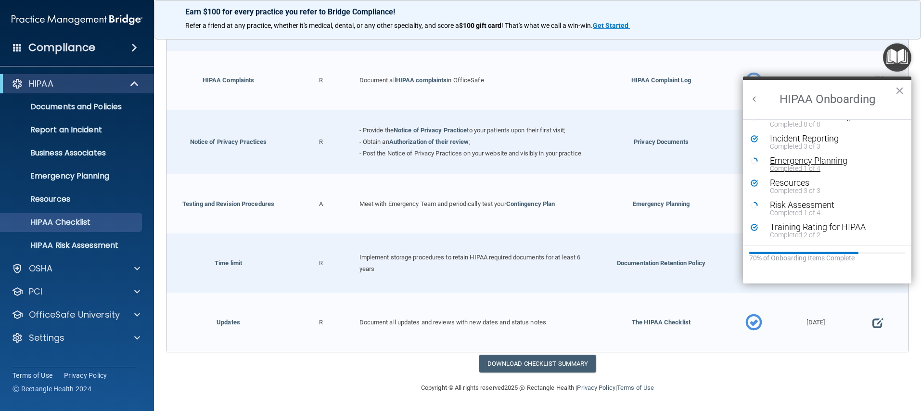
click at [814, 164] on div "Emergency Planning" at bounding box center [831, 160] width 122 height 9
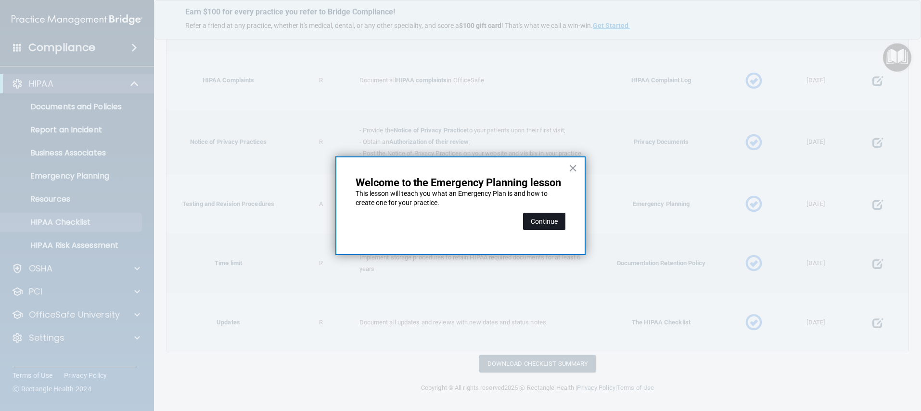
click at [532, 214] on button "Continue" at bounding box center [544, 221] width 42 height 17
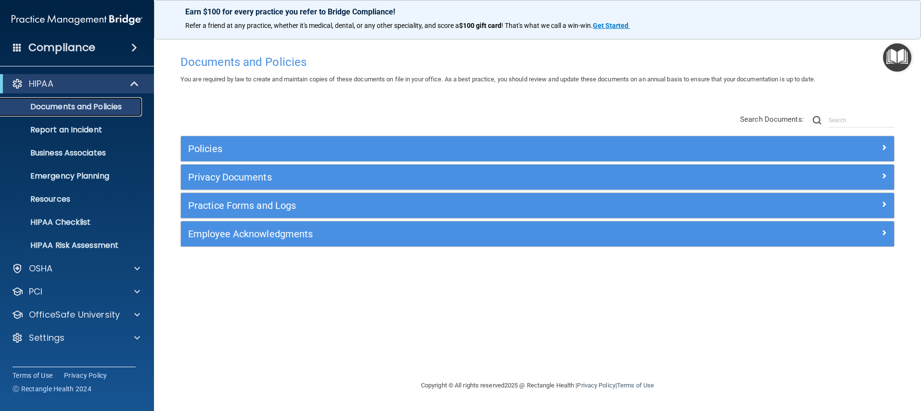
click at [100, 106] on p "Documents and Policies" at bounding box center [71, 107] width 131 height 10
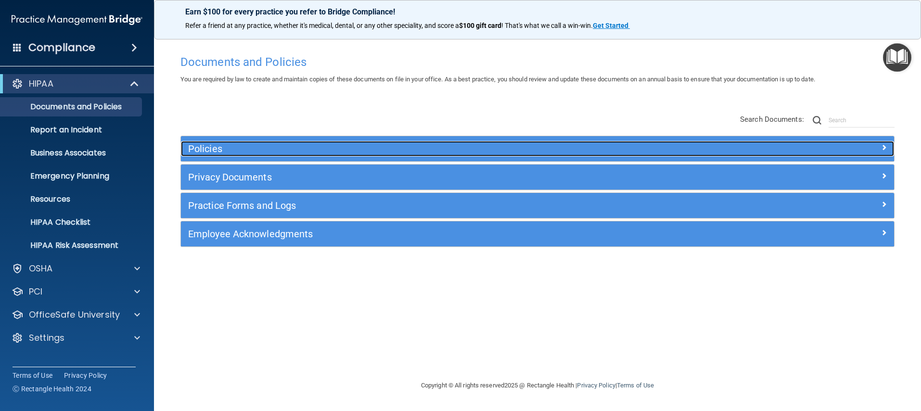
click at [248, 147] on h5 "Policies" at bounding box center [448, 148] width 521 height 11
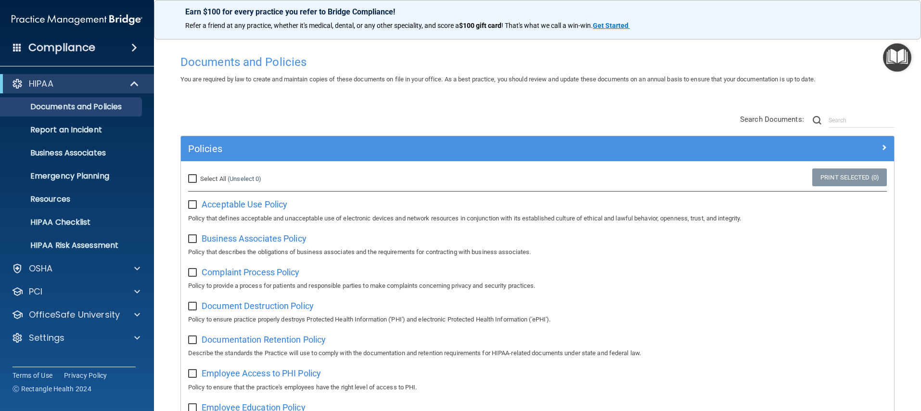
click at [195, 182] on input "Select All (Unselect 0) Unselect All" at bounding box center [193, 179] width 11 height 8
checkbox input "true"
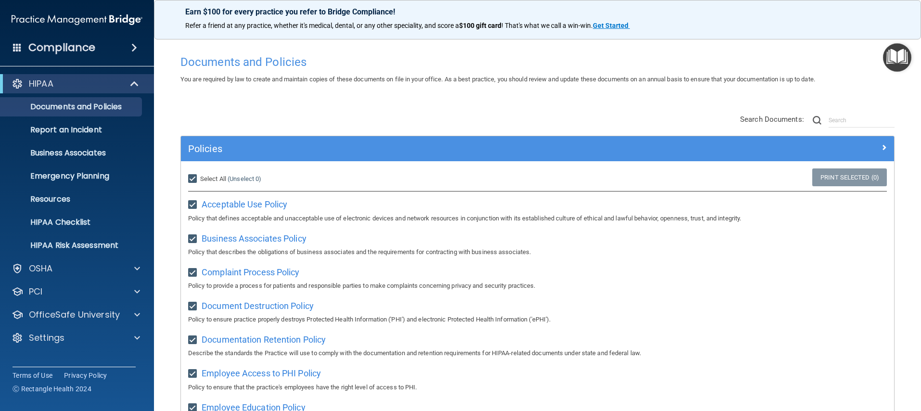
checkbox input "true"
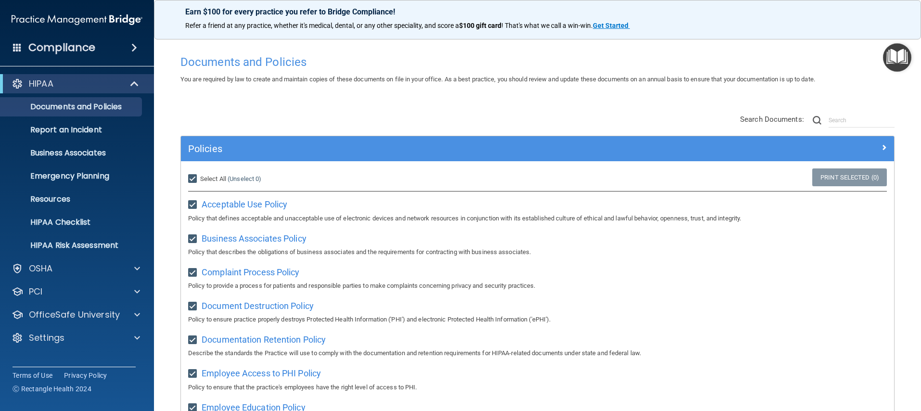
checkbox input "true"
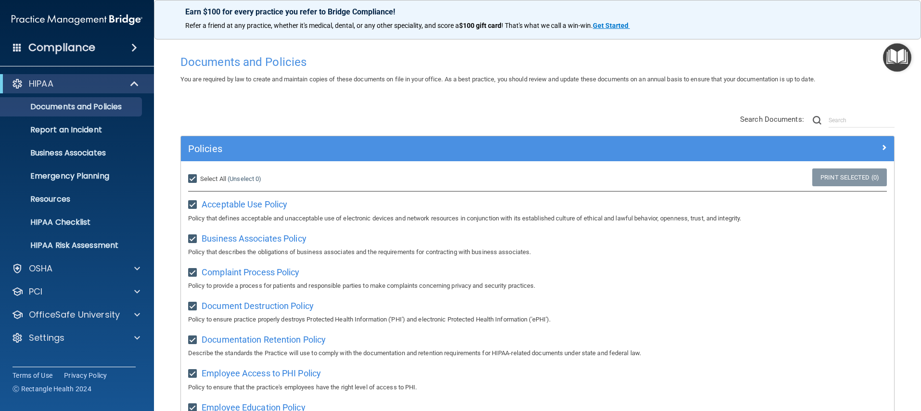
checkbox input "true"
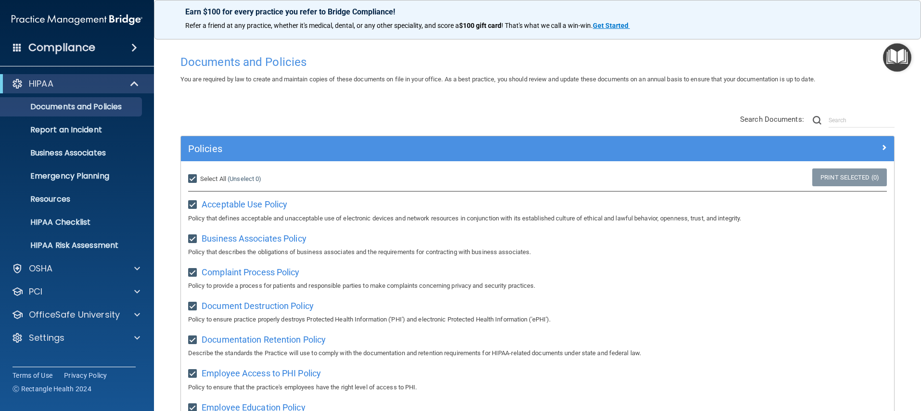
checkbox input "true"
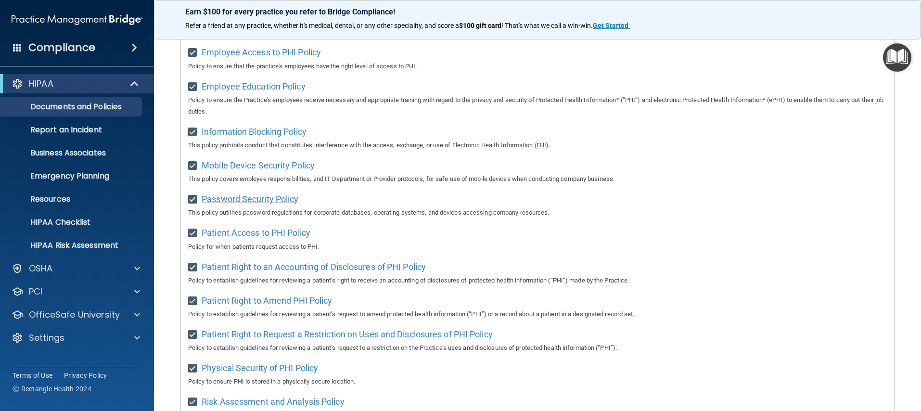
scroll to position [661, 0]
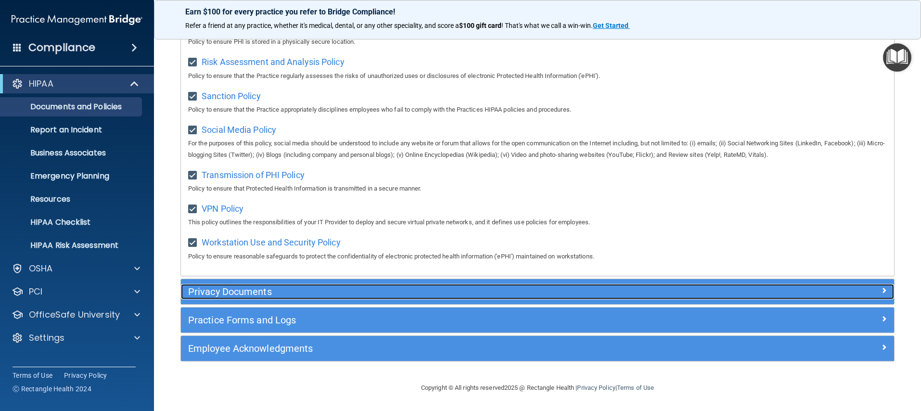
click at [247, 293] on h5 "Privacy Documents" at bounding box center [448, 291] width 521 height 11
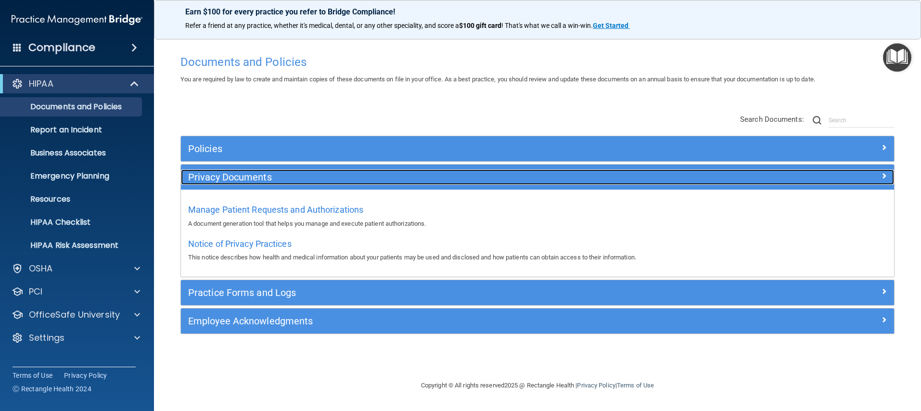
scroll to position [0, 0]
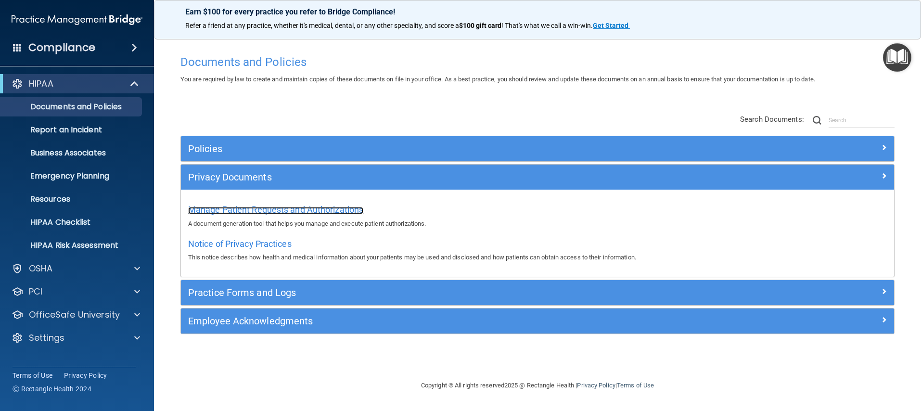
click at [266, 207] on span "Manage Patient Requests and Authorizations" at bounding box center [275, 209] width 175 height 10
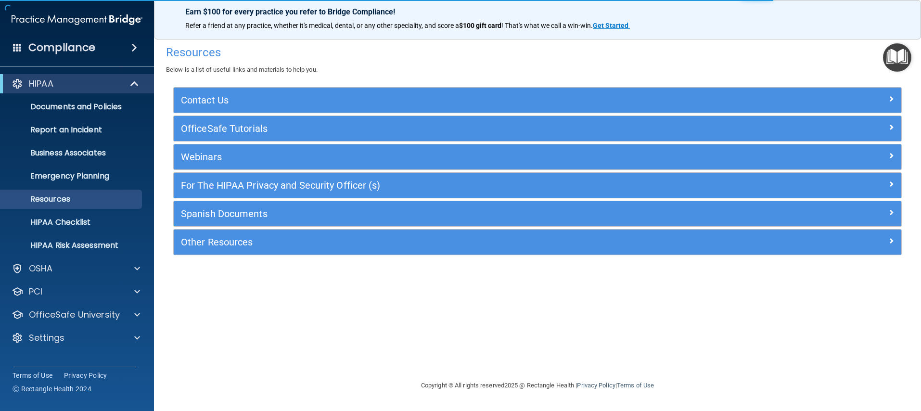
click at [907, 55] on img "Open Resource Center" at bounding box center [897, 57] width 28 height 28
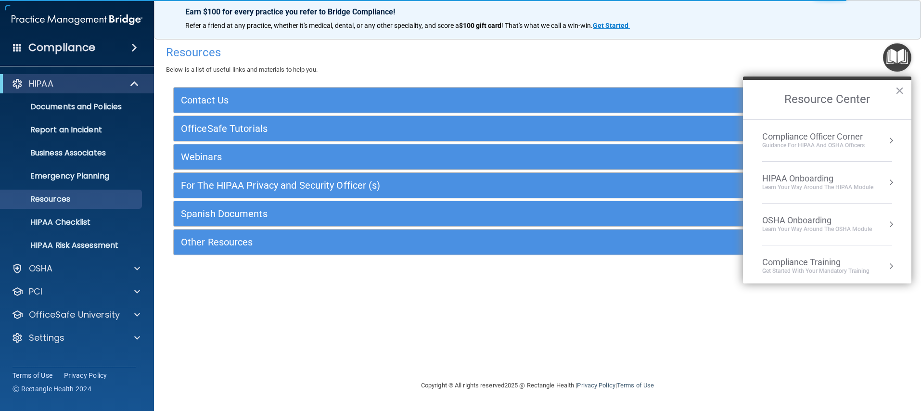
click at [790, 180] on div "HIPAA Onboarding" at bounding box center [817, 178] width 111 height 11
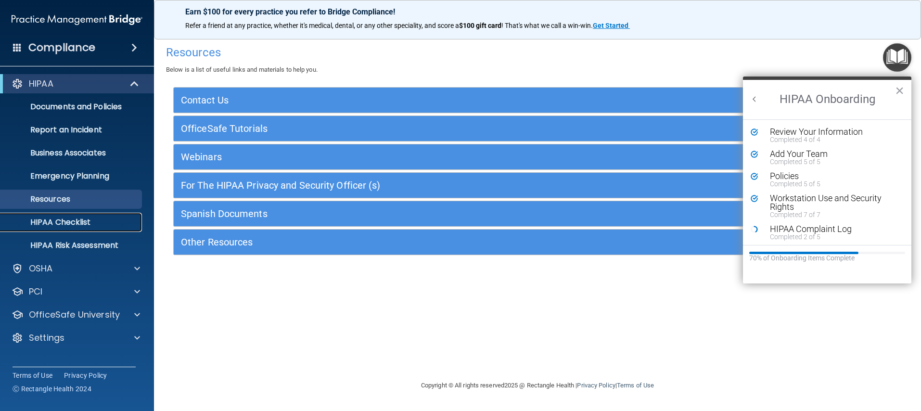
click at [79, 221] on p "HIPAA Checklist" at bounding box center [71, 222] width 131 height 10
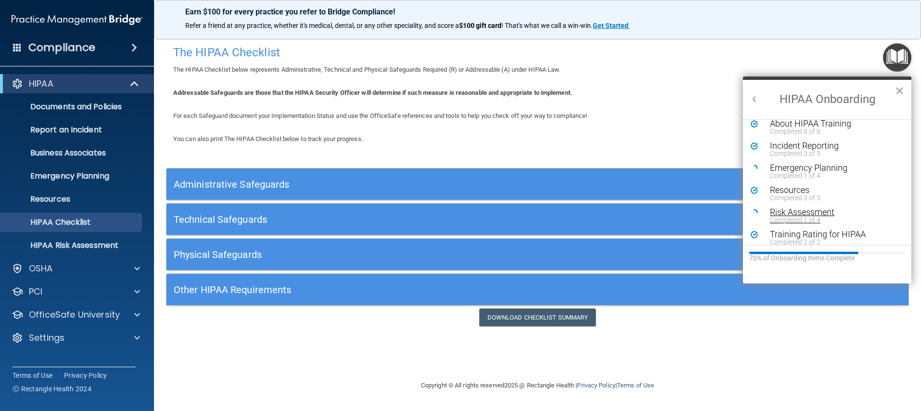
scroll to position [188, 0]
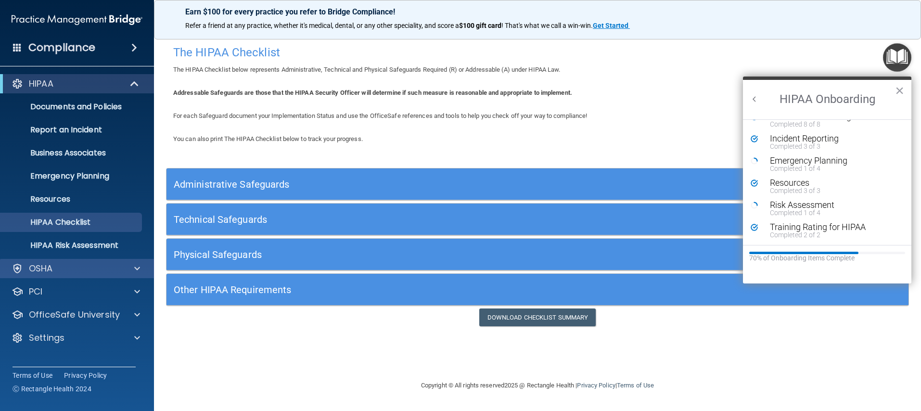
click at [91, 275] on div "OSHA" at bounding box center [77, 268] width 154 height 19
click at [893, 54] on img "Open Resource Center" at bounding box center [897, 57] width 28 height 28
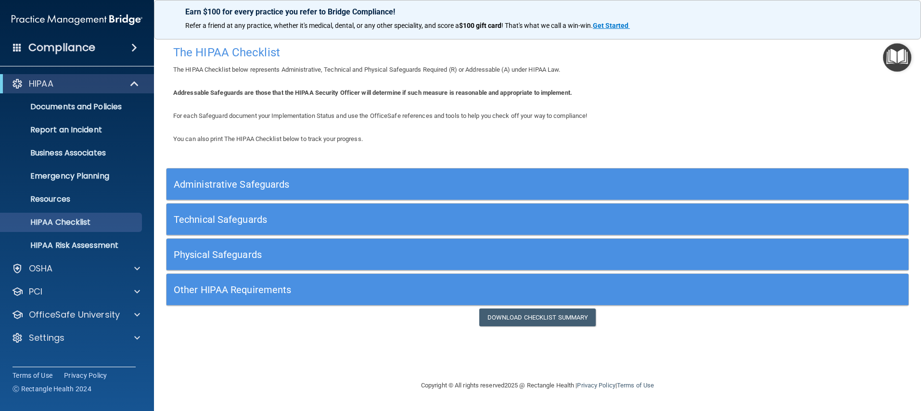
click at [893, 55] on img "Open Resource Center" at bounding box center [897, 57] width 28 height 28
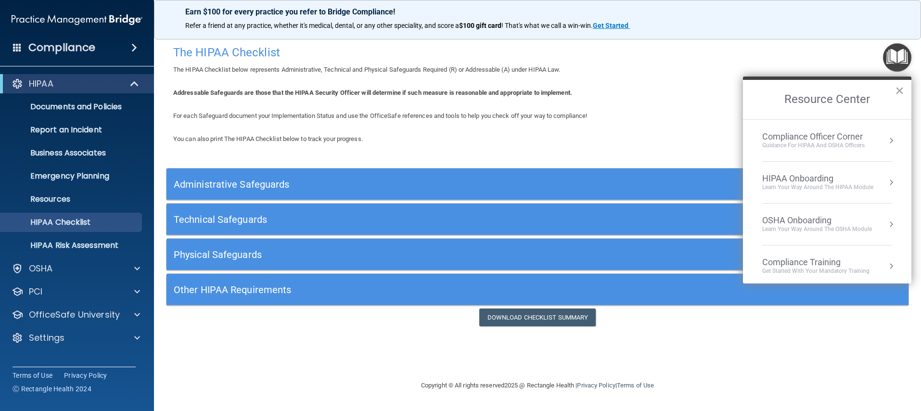
click at [840, 145] on div "Guidance for HIPAA and OSHA Officers" at bounding box center [813, 145] width 102 height 8
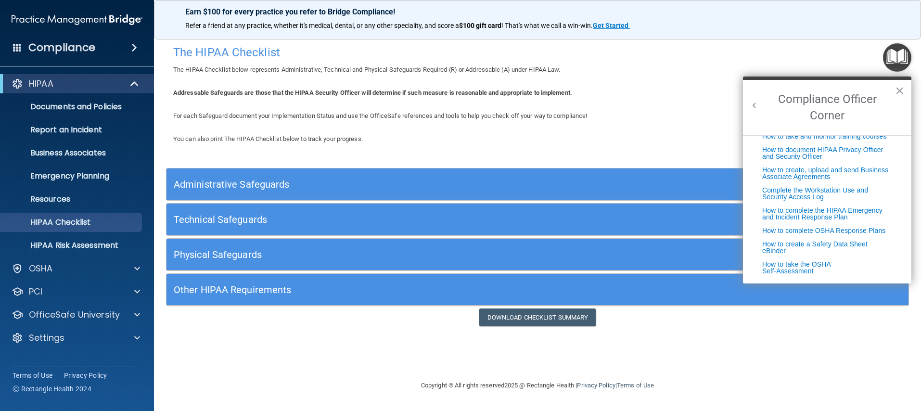
scroll to position [0, 0]
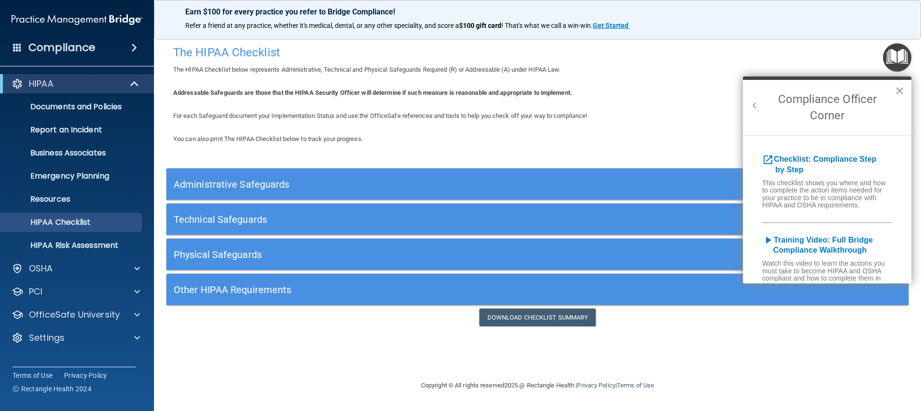
click at [754, 104] on button "Back to Resource Center Home" at bounding box center [755, 106] width 10 height 10
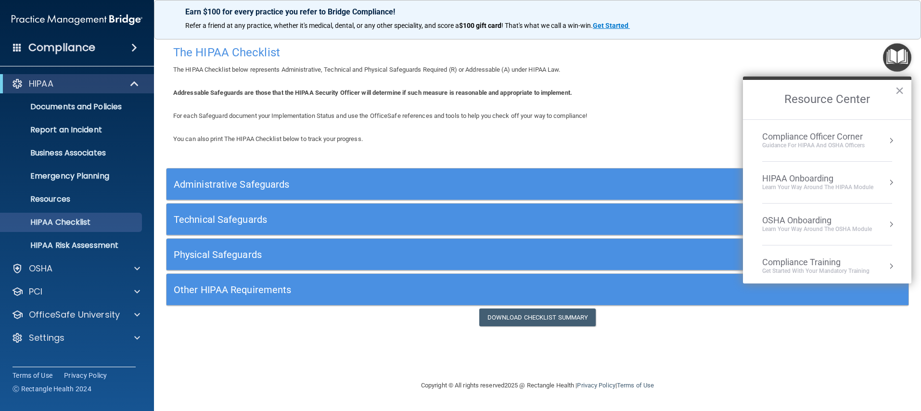
click at [823, 178] on div "HIPAA Onboarding" at bounding box center [817, 178] width 111 height 11
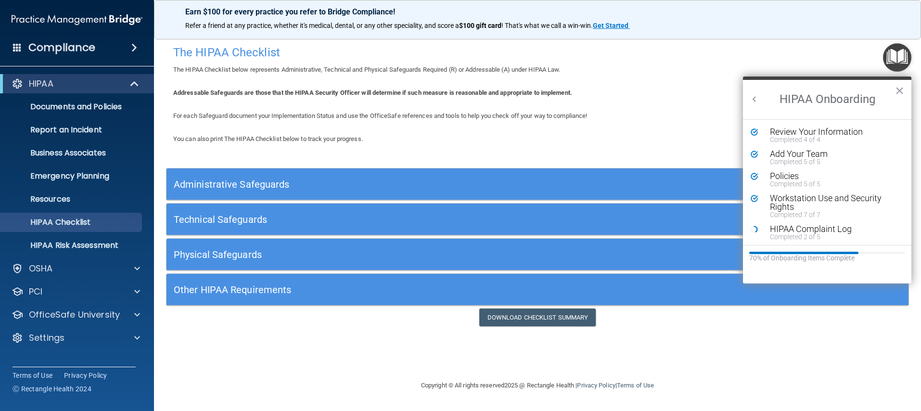
click at [753, 101] on button "Back to Resource Center Home" at bounding box center [755, 99] width 10 height 10
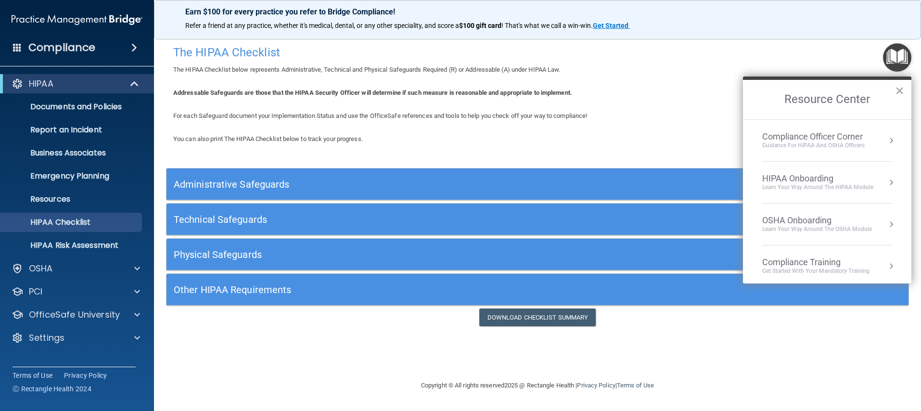
click at [792, 233] on div "Learn your way around the OSHA module" at bounding box center [817, 229] width 110 height 8
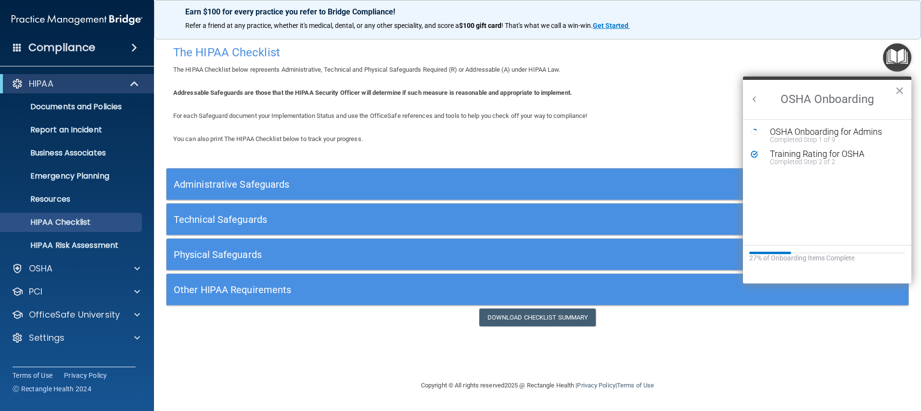
click at [753, 99] on button "Back to Resource Center Home" at bounding box center [755, 99] width 10 height 10
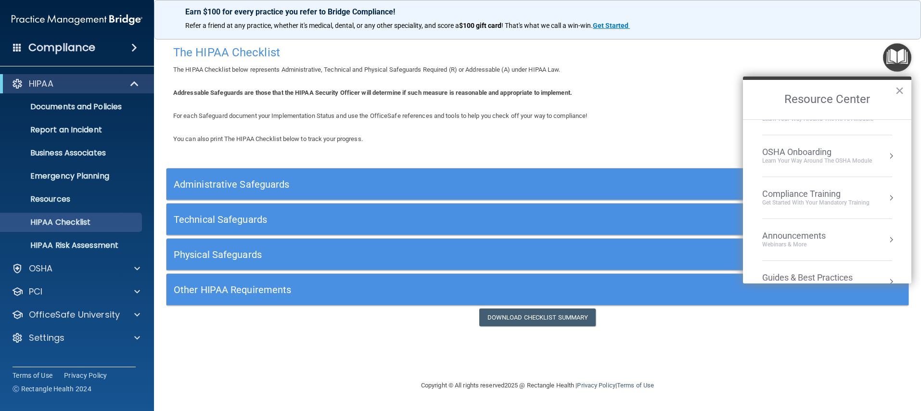
scroll to position [108, 0]
click at [796, 159] on div "Get Started with your mandatory training" at bounding box center [815, 163] width 107 height 8
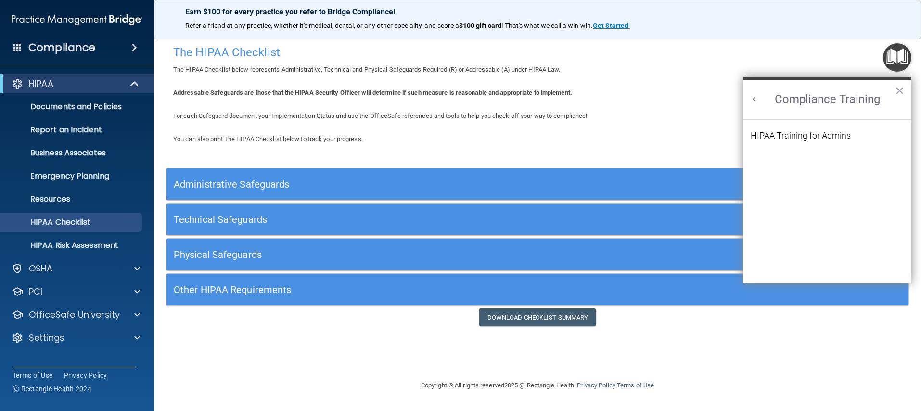
scroll to position [0, 0]
click at [769, 136] on div "HIPAA Training for Admins" at bounding box center [801, 135] width 100 height 9
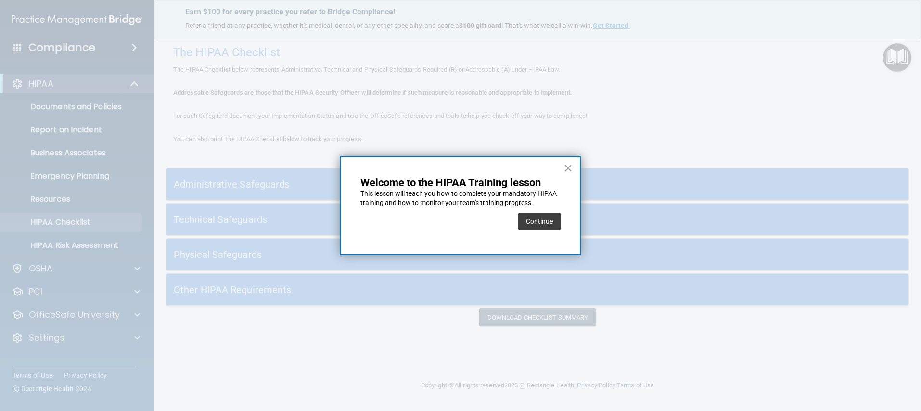
click at [553, 227] on button "Continue" at bounding box center [539, 221] width 42 height 17
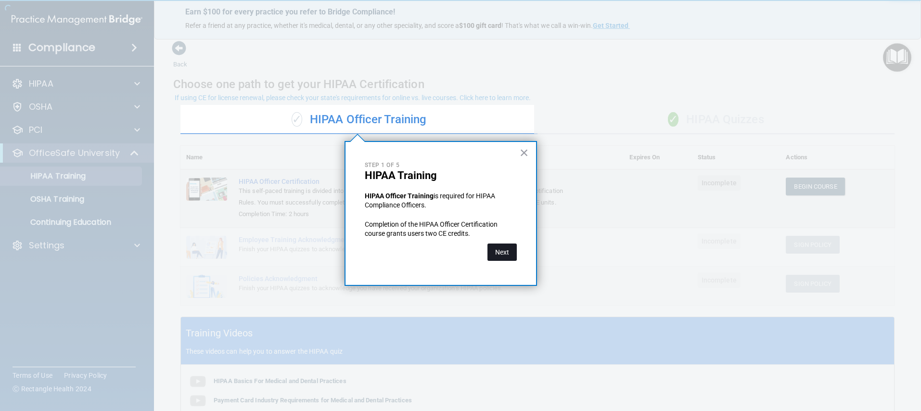
click at [505, 250] on button "Next" at bounding box center [501, 251] width 29 height 17
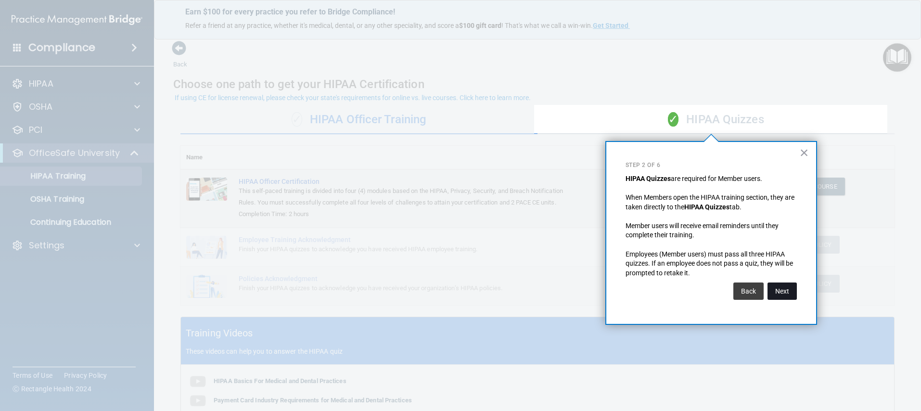
click at [771, 289] on button "Next" at bounding box center [781, 290] width 29 height 17
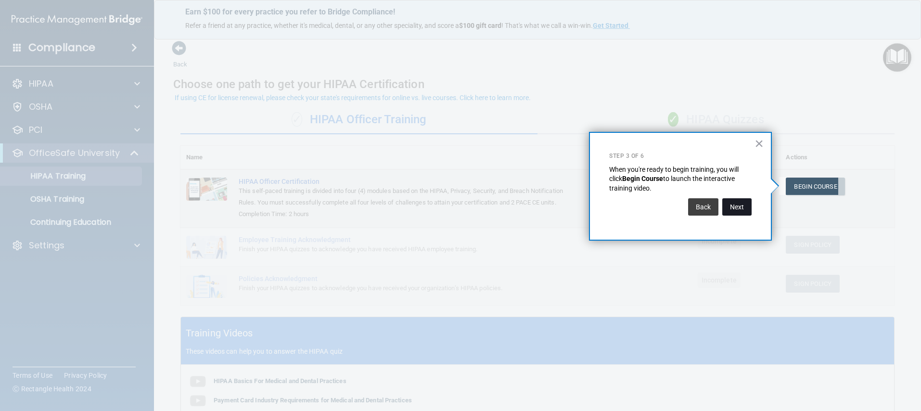
click at [740, 211] on button "Next" at bounding box center [736, 206] width 29 height 17
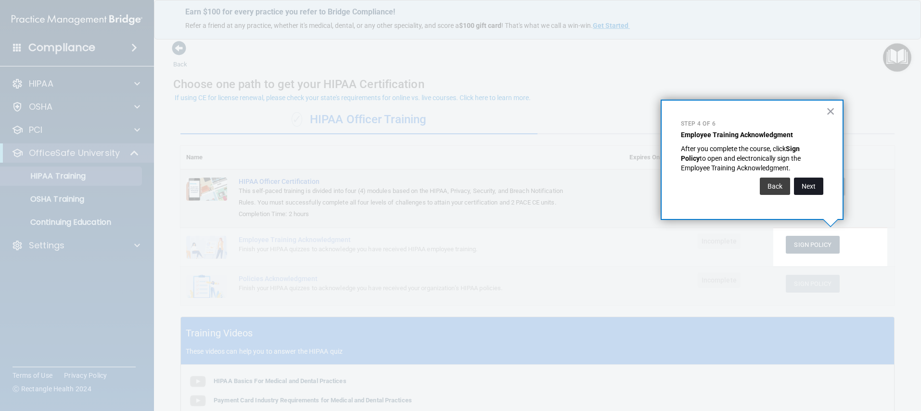
click at [814, 191] on button "Next" at bounding box center [808, 186] width 29 height 17
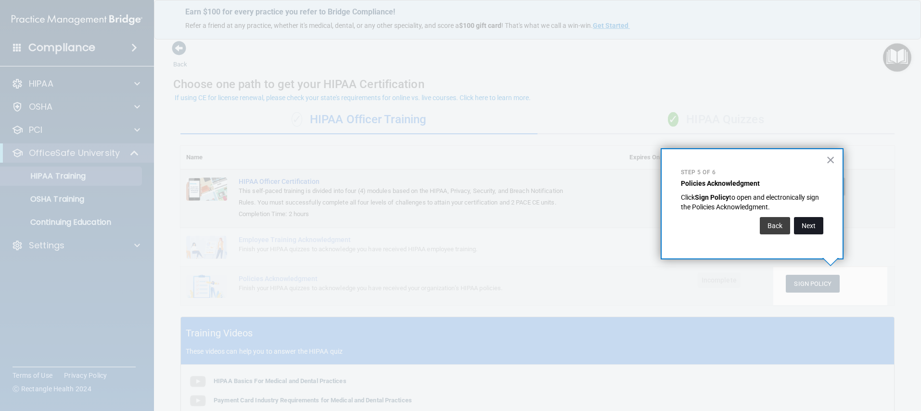
click at [816, 219] on button "Next" at bounding box center [808, 225] width 29 height 17
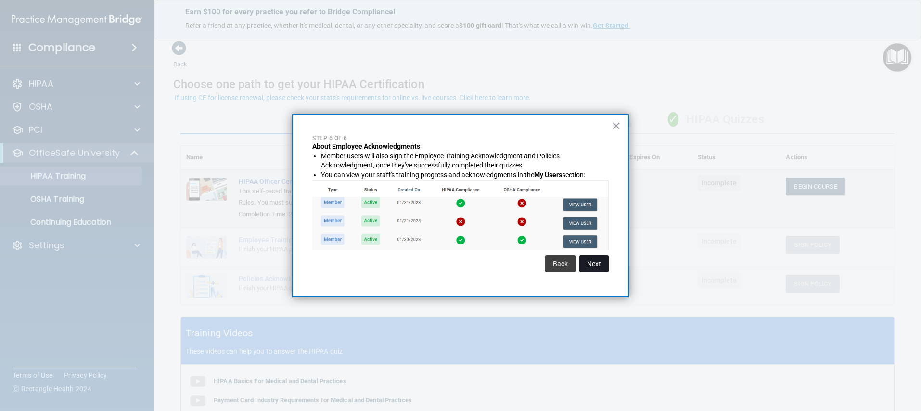
click at [595, 265] on button "Next" at bounding box center [593, 263] width 29 height 17
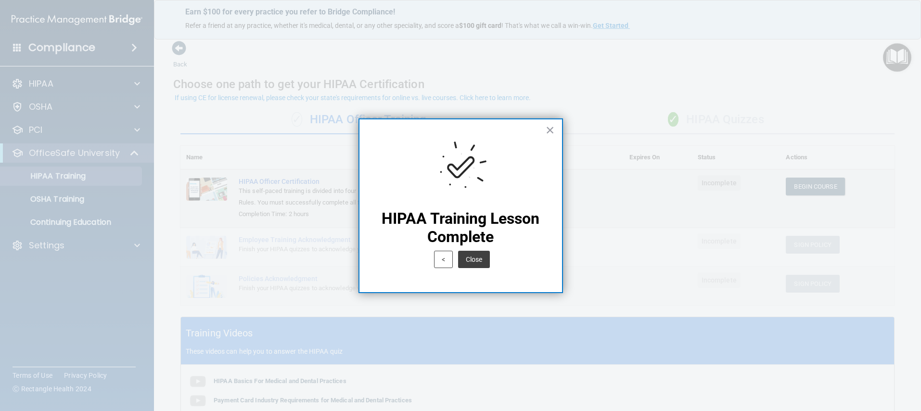
click at [481, 262] on button "Close" at bounding box center [474, 259] width 32 height 17
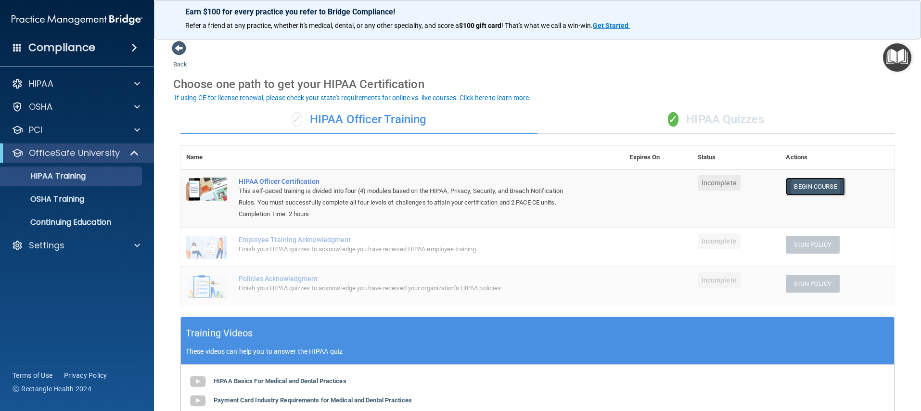
click at [802, 189] on link "Begin Course" at bounding box center [815, 187] width 59 height 18
